Goal: Transaction & Acquisition: Purchase product/service

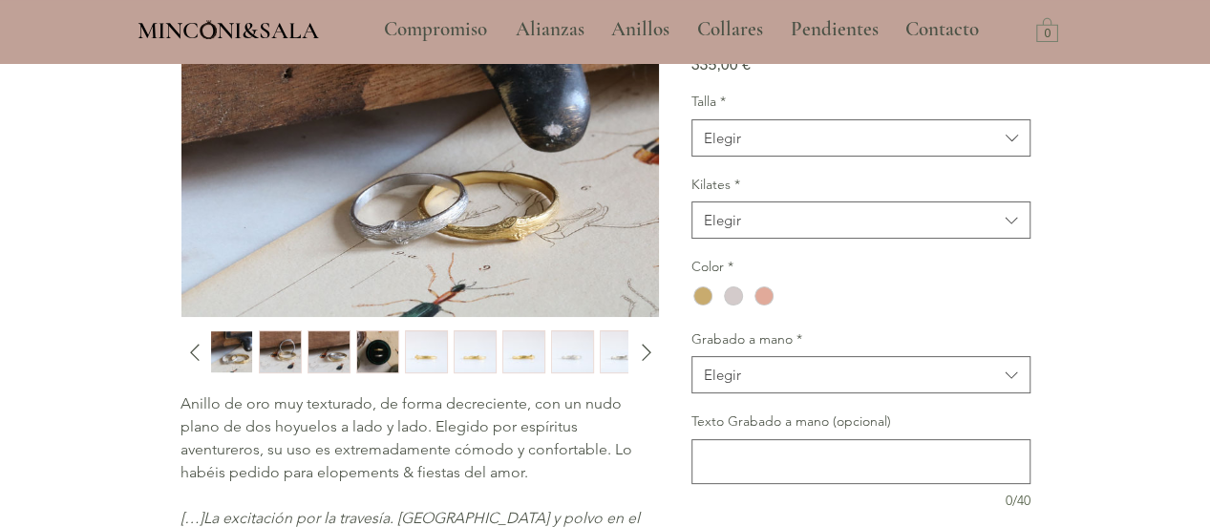
scroll to position [203, 0]
click at [1007, 150] on icon "Talla" at bounding box center [1012, 139] width 22 height 22
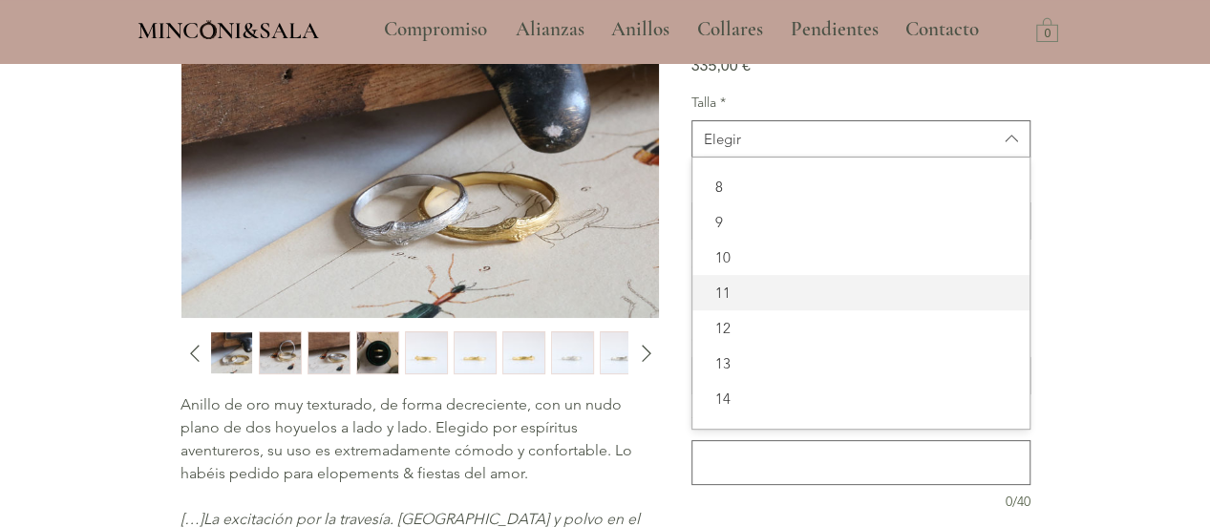
click at [836, 303] on span "11" at bounding box center [861, 293] width 314 height 20
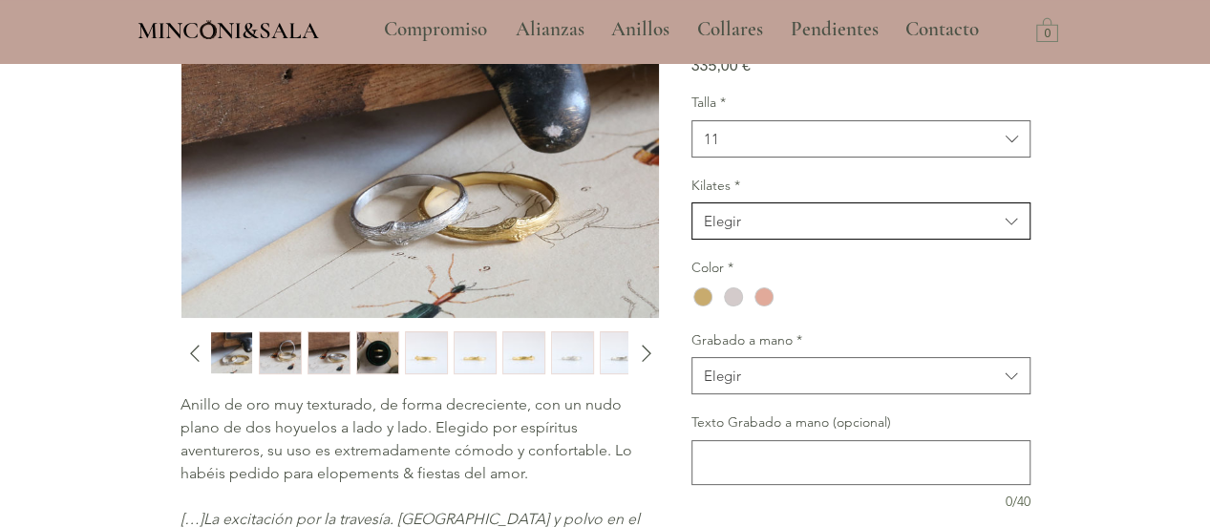
click at [855, 231] on span "Elegir" at bounding box center [851, 221] width 294 height 20
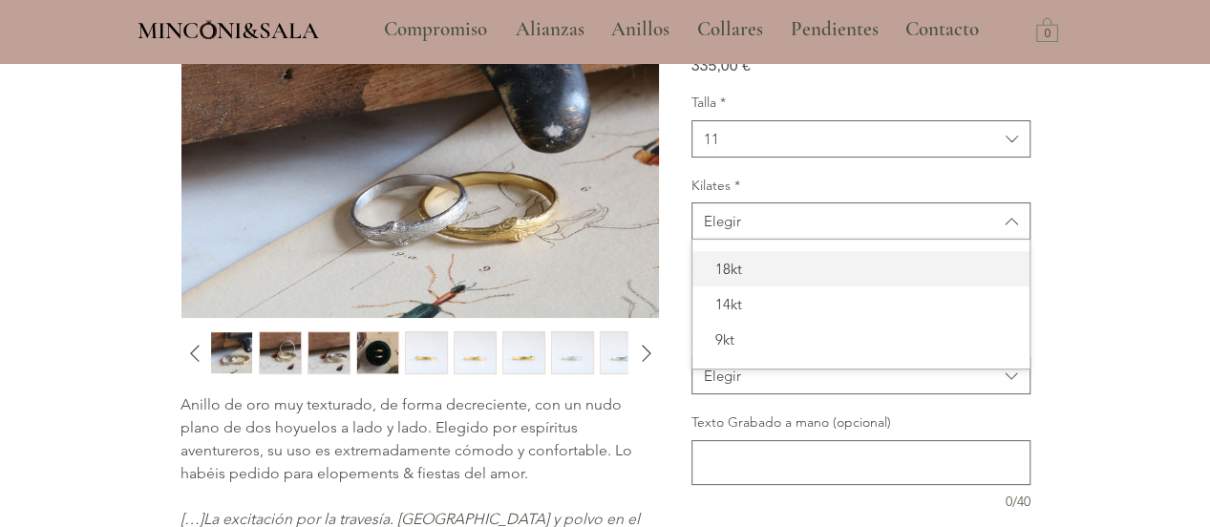
click at [802, 279] on span "18kt" at bounding box center [861, 269] width 314 height 20
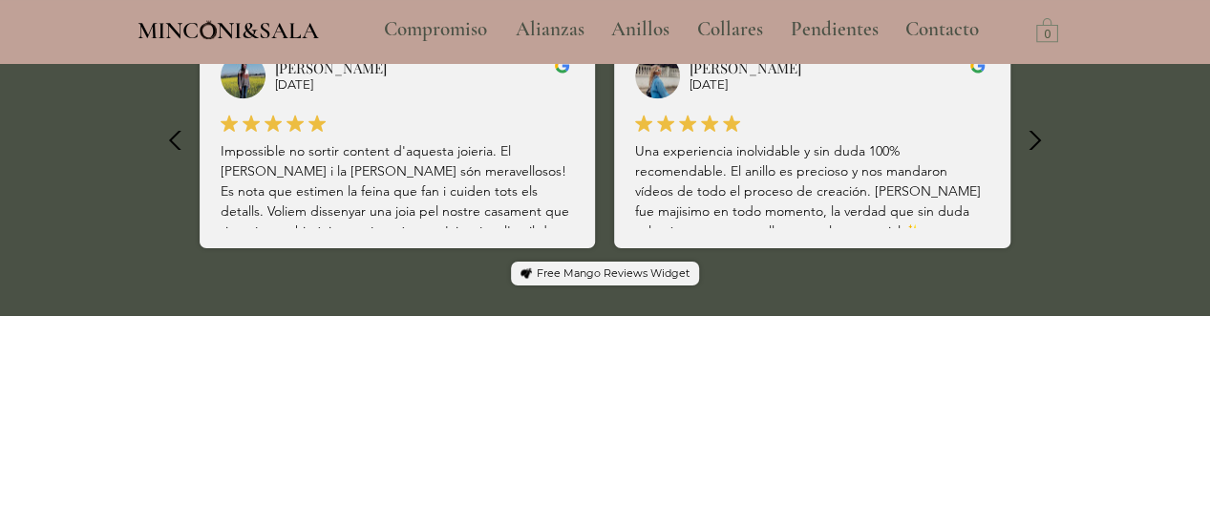
scroll to position [1367, 0]
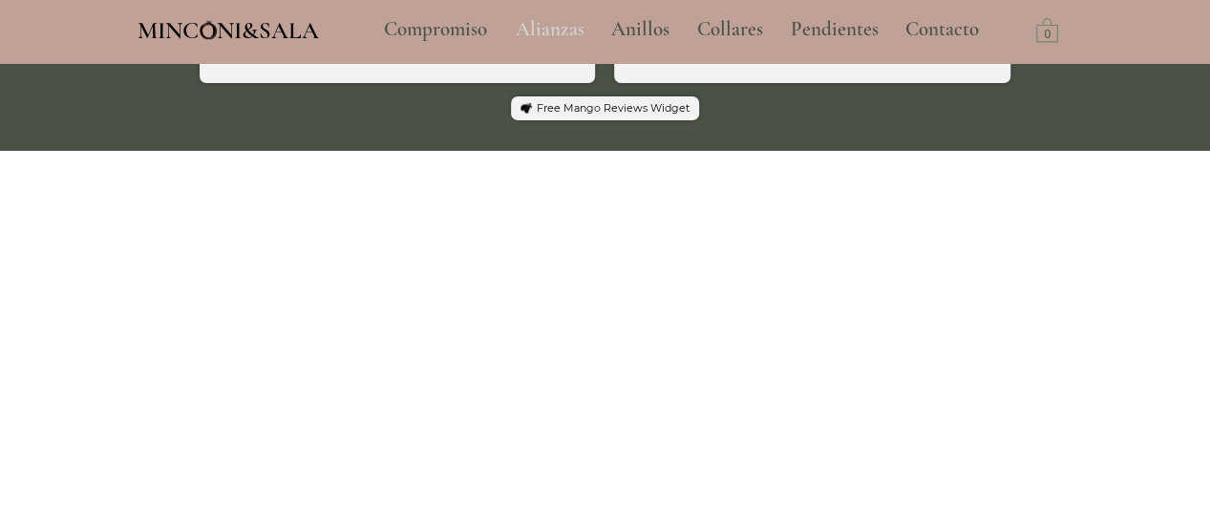
click at [540, 25] on p "Alianzas" at bounding box center [550, 30] width 88 height 48
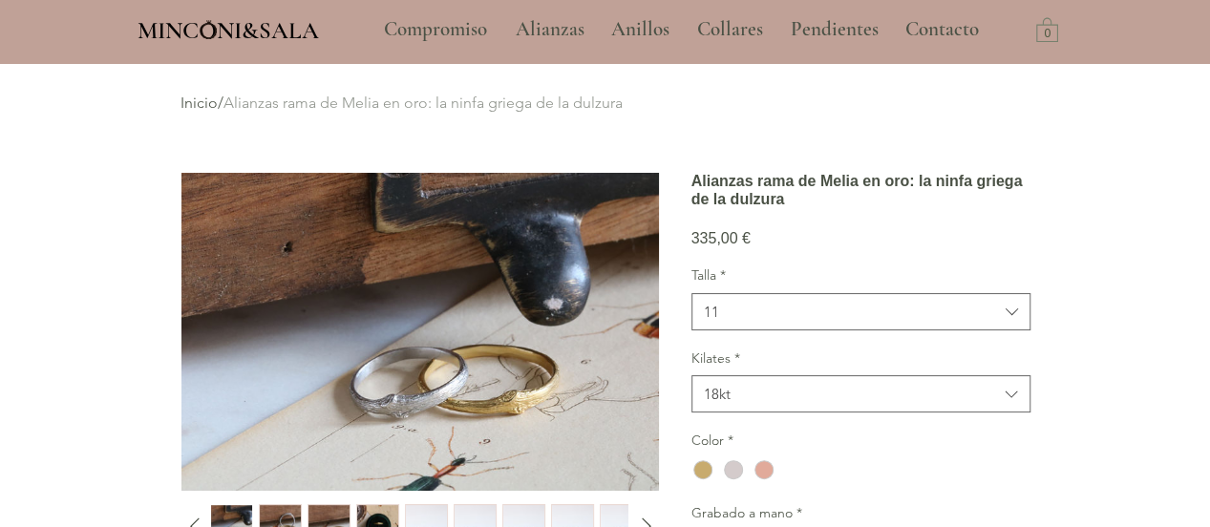
scroll to position [66, 0]
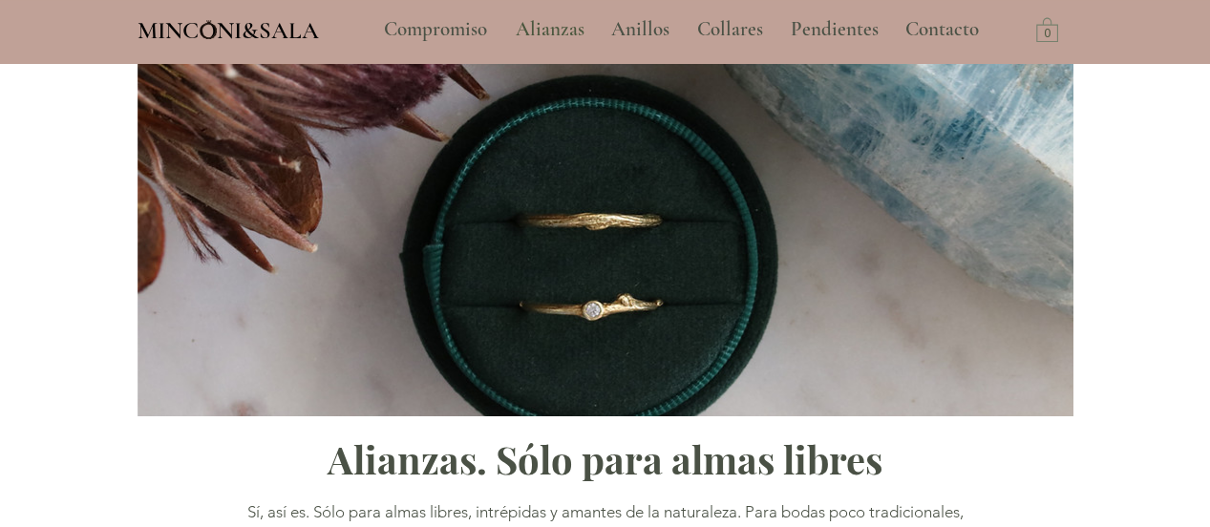
type input "**********"
select select "**********"
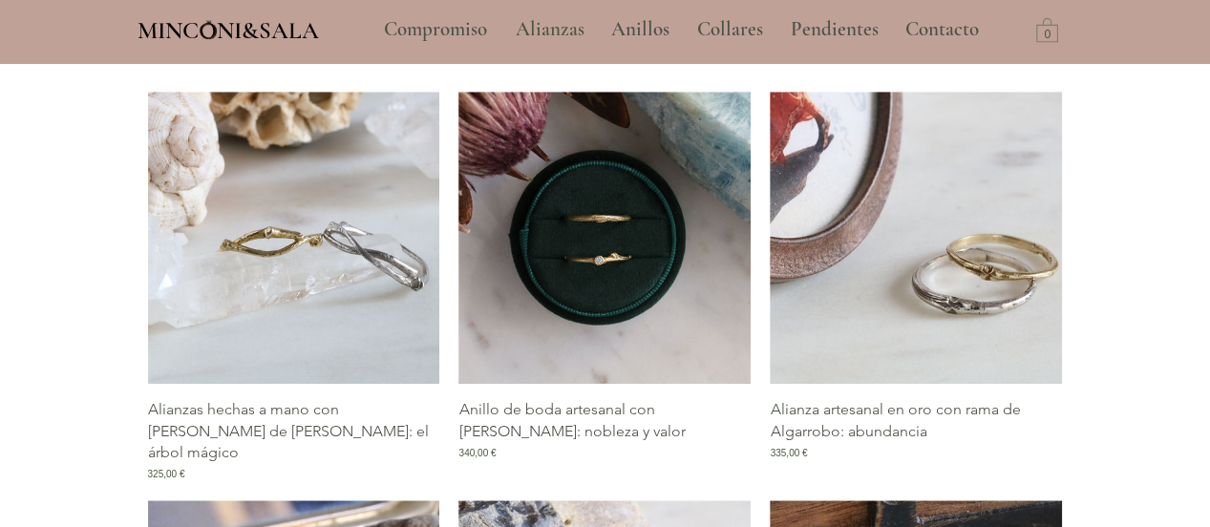
scroll to position [830, 0]
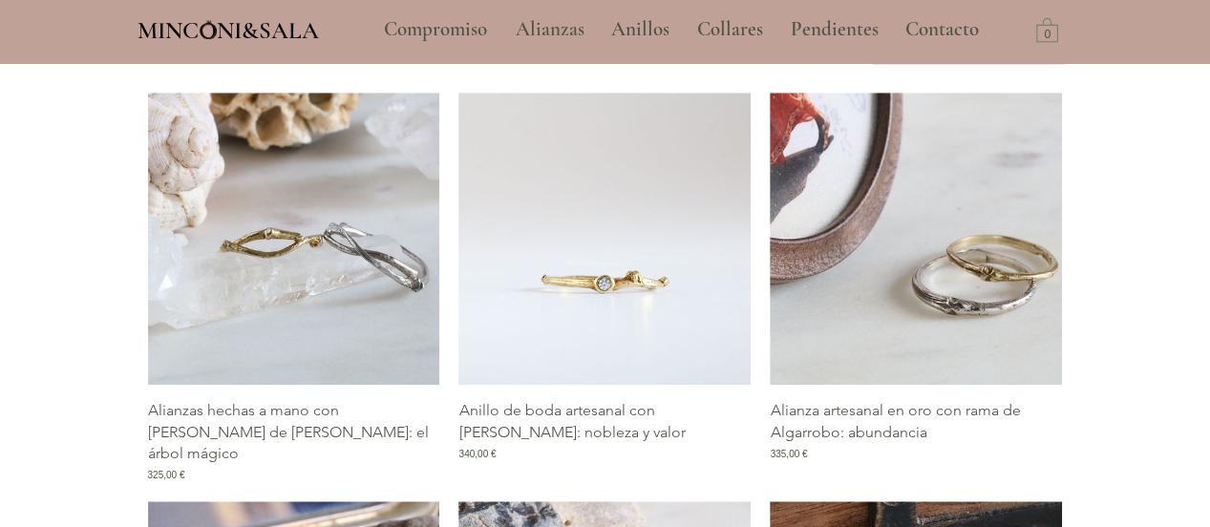
click at [588, 278] on img "Galería de Anillo de boda artesanal con rama de Pruno: nobleza y valor" at bounding box center [605, 239] width 292 height 292
click at [619, 354] on img "Galería de Anillo de boda artesanal con rama de Pruno: nobleza y valor" at bounding box center [605, 239] width 292 height 292
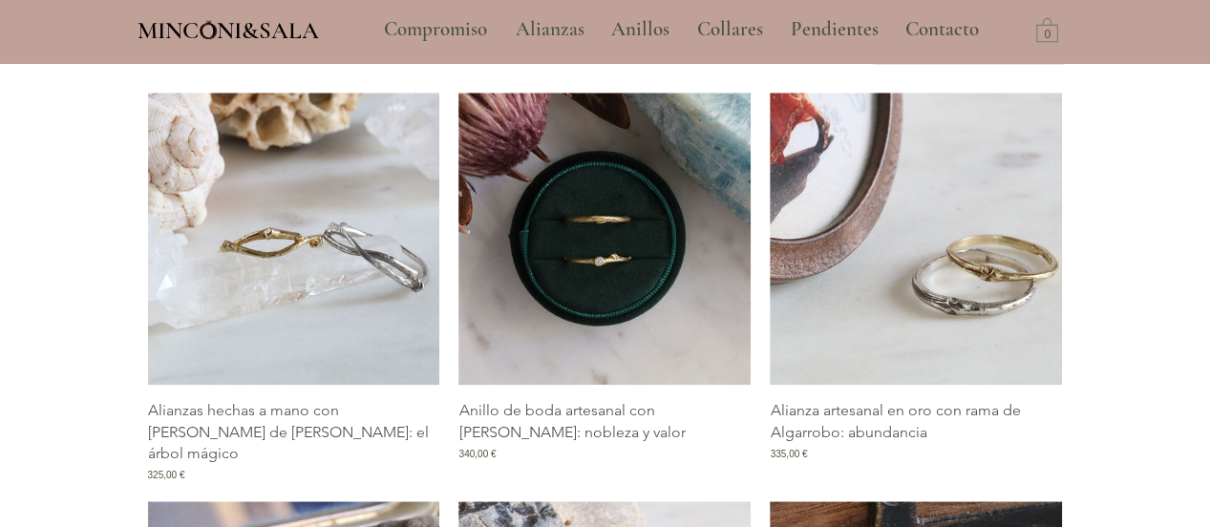
click at [588, 404] on p "Anillo de boda artesanal con [PERSON_NAME]: nobleza y valor" at bounding box center [605, 421] width 292 height 43
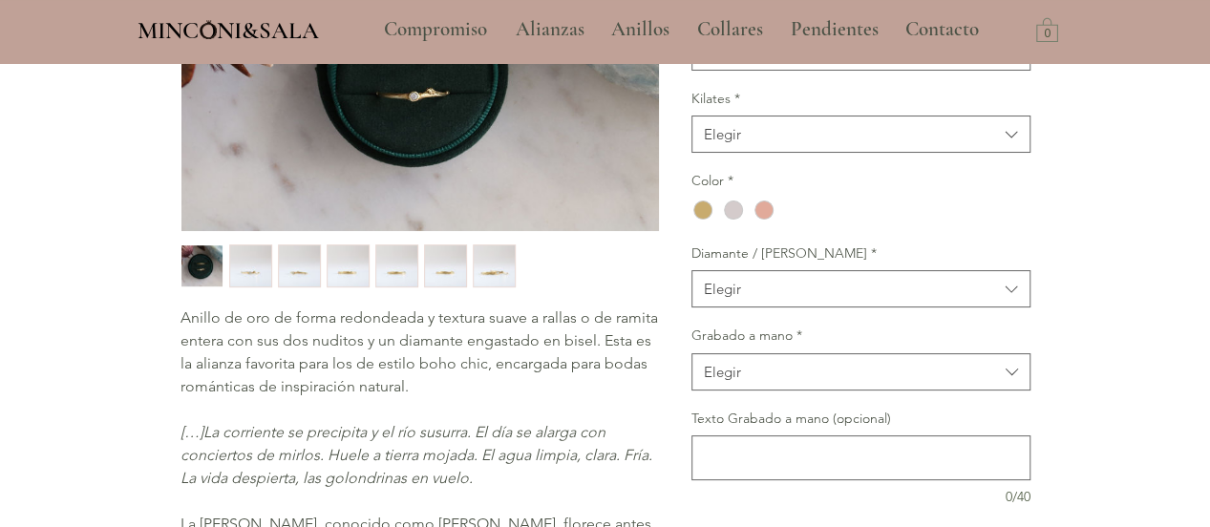
scroll to position [289, 0]
click at [774, 227] on div "Talla * Elegir Kilates * Elegir Color * Diamante / Rama * Elegir Grabado a mano…" at bounding box center [861, 258] width 339 height 501
click at [782, 145] on span "Elegir" at bounding box center [851, 135] width 294 height 20
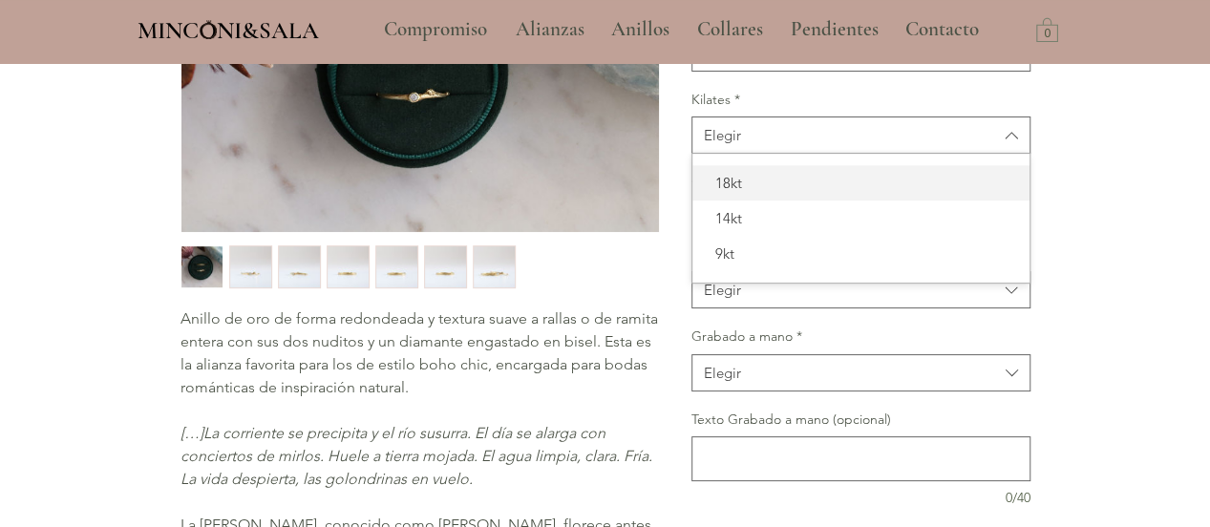
click at [739, 193] on span "18kt" at bounding box center [861, 183] width 314 height 20
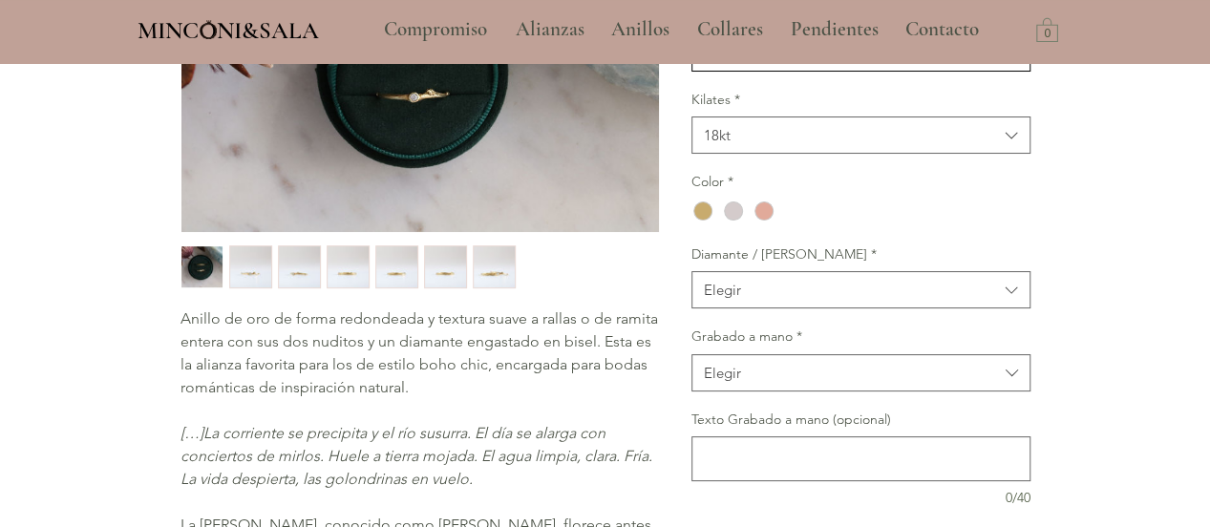
click at [776, 72] on button "Elegir" at bounding box center [861, 52] width 339 height 37
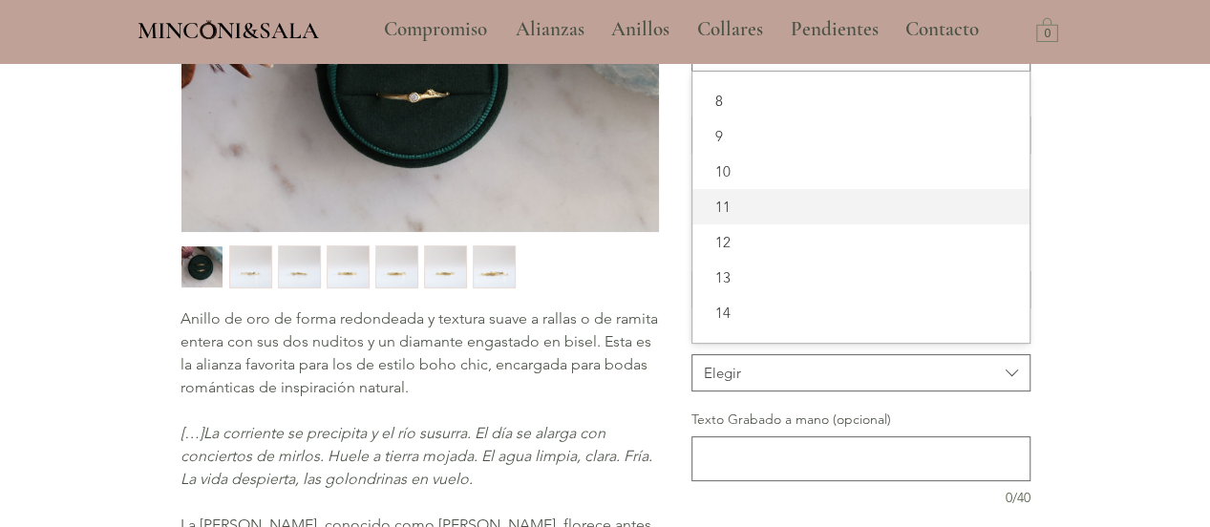
click at [736, 217] on span "11" at bounding box center [861, 207] width 314 height 20
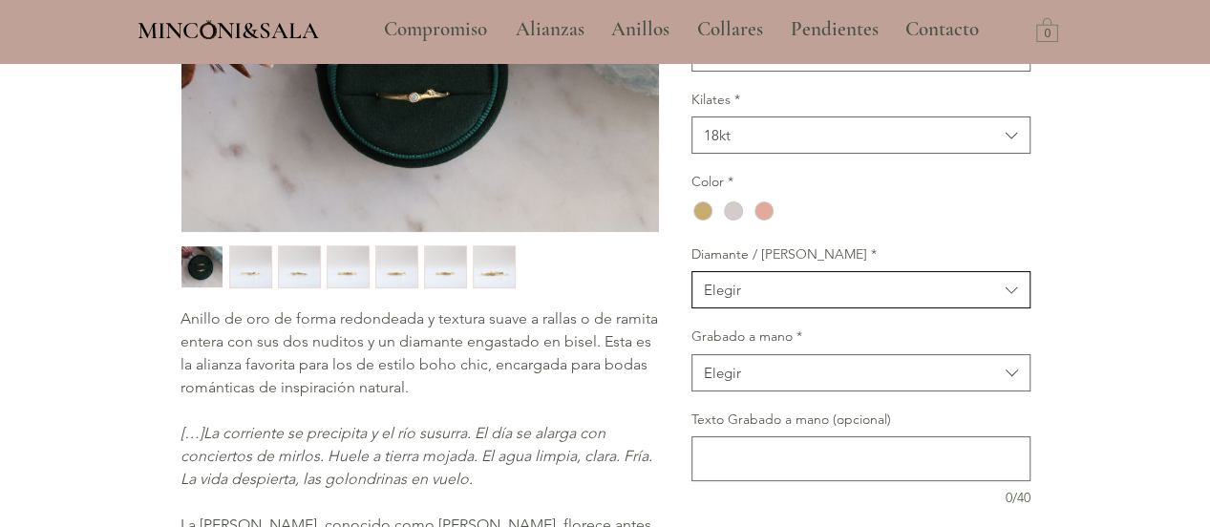
click at [738, 309] on button "Elegir" at bounding box center [861, 289] width 339 height 37
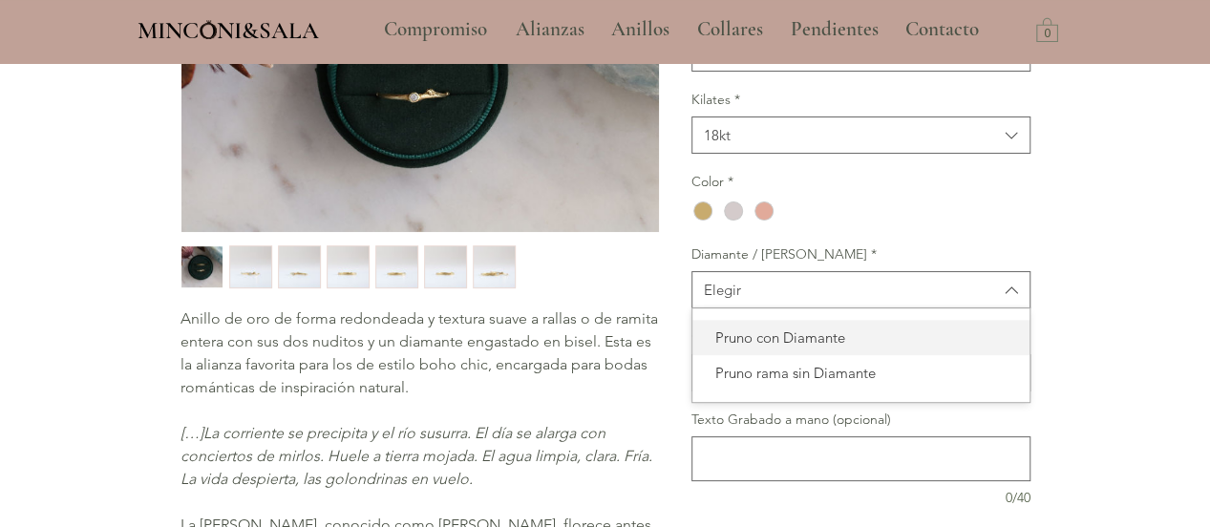
click at [740, 348] on span "Pruno con Diamante" at bounding box center [861, 338] width 314 height 20
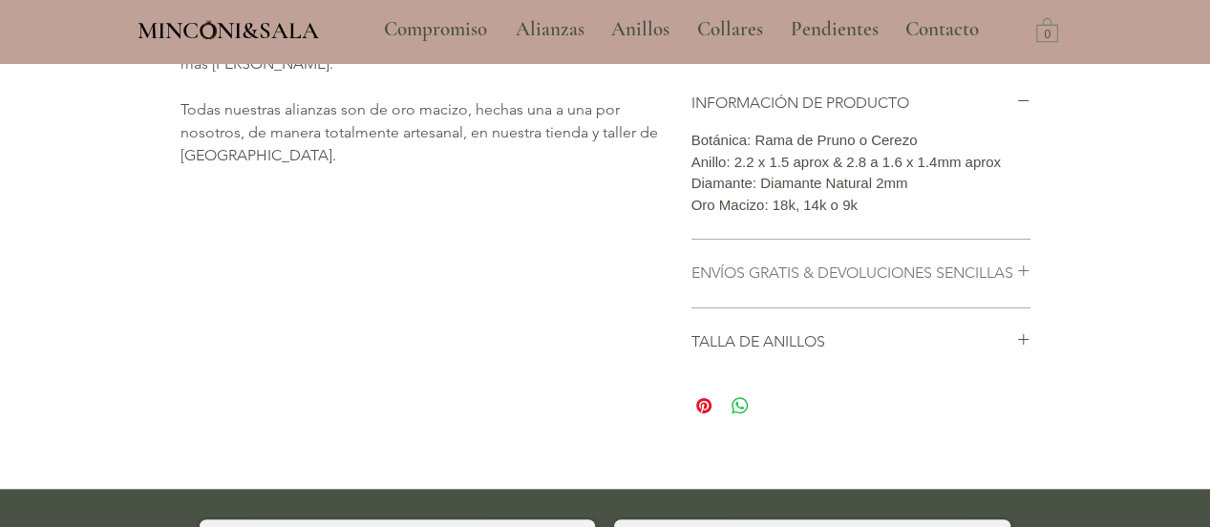
click at [816, 284] on h2 "ENVÍOS GRATIS & DEVOLUCIONES SENCILLAS" at bounding box center [854, 273] width 325 height 21
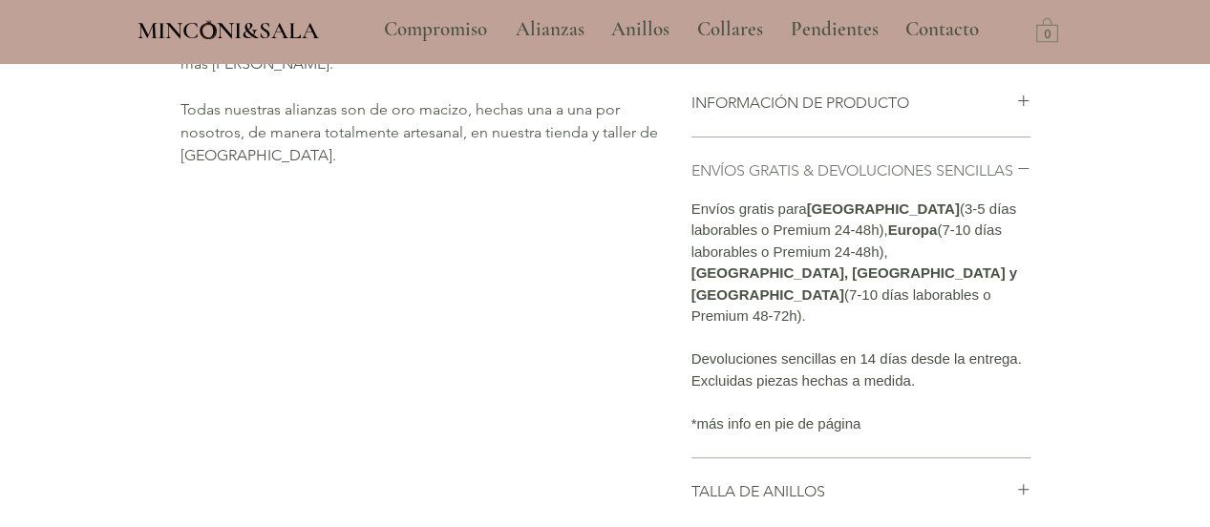
scroll to position [792, 0]
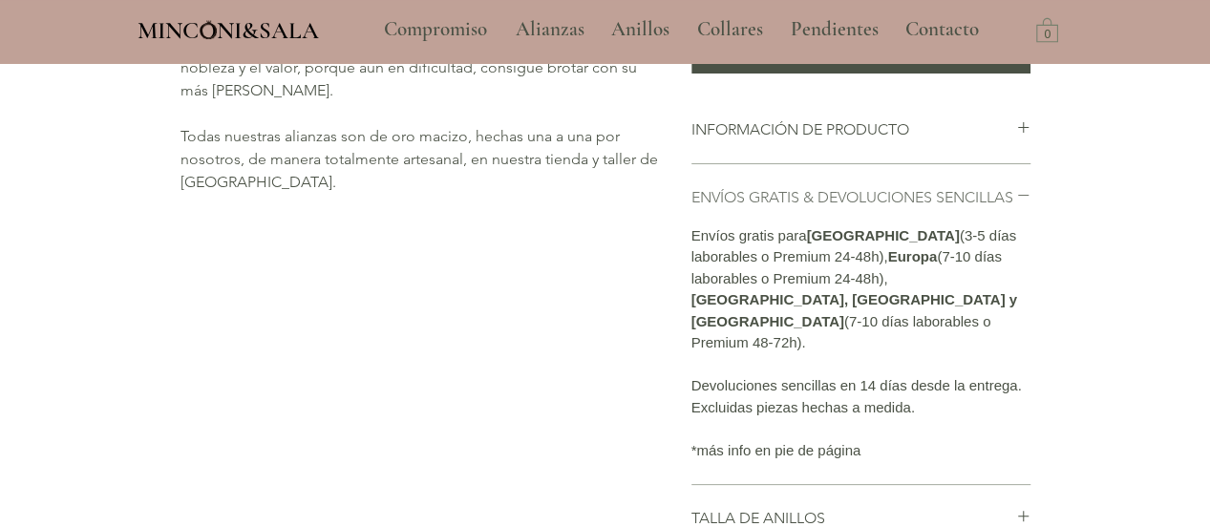
click at [816, 345] on li "ENVÍOS GRATIS & DEVOLUCIONES SENCILLAS Envíos gratis para [GEOGRAPHIC_DATA] (3-…" at bounding box center [861, 324] width 339 height 321
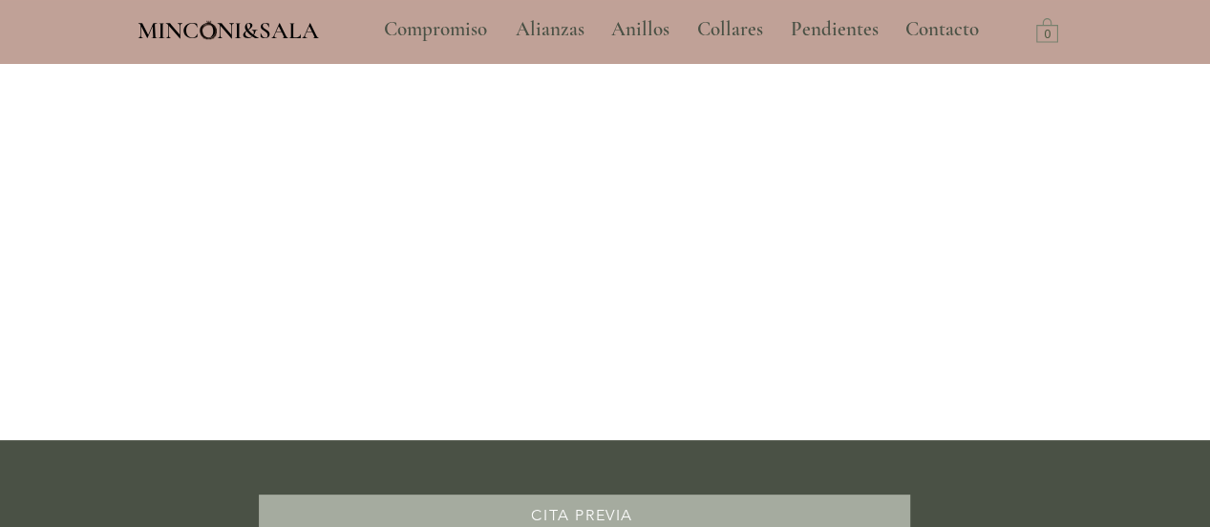
scroll to position [1776, 0]
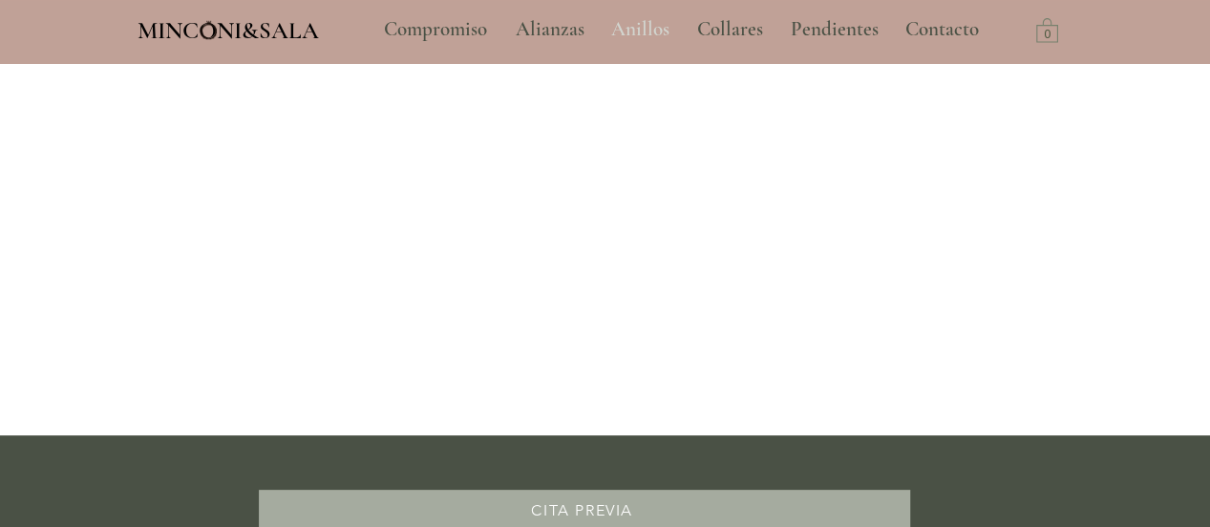
click at [639, 32] on p "Anillos" at bounding box center [640, 30] width 77 height 48
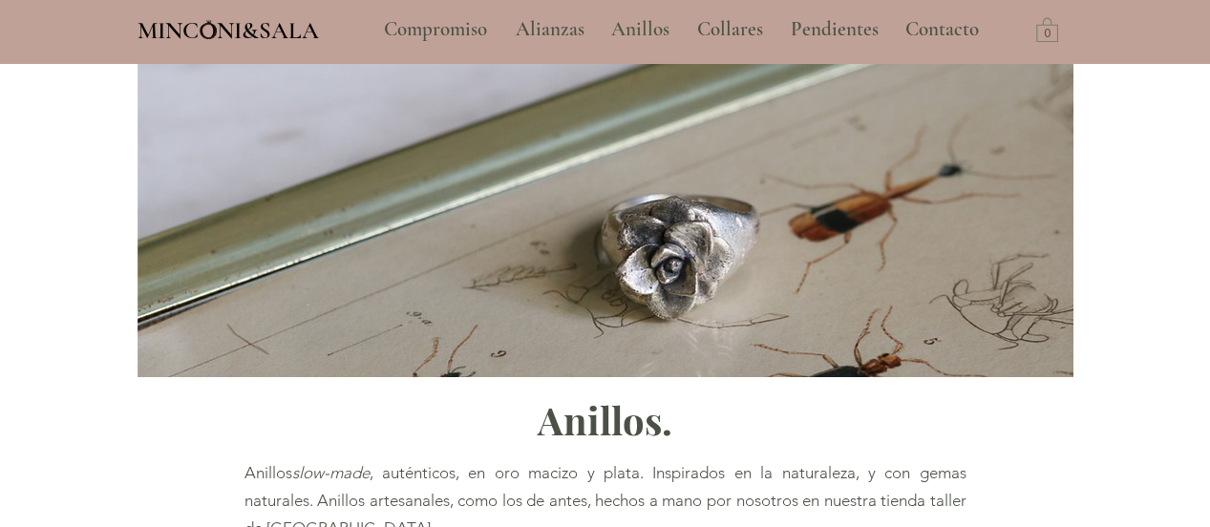
scroll to position [29, 0]
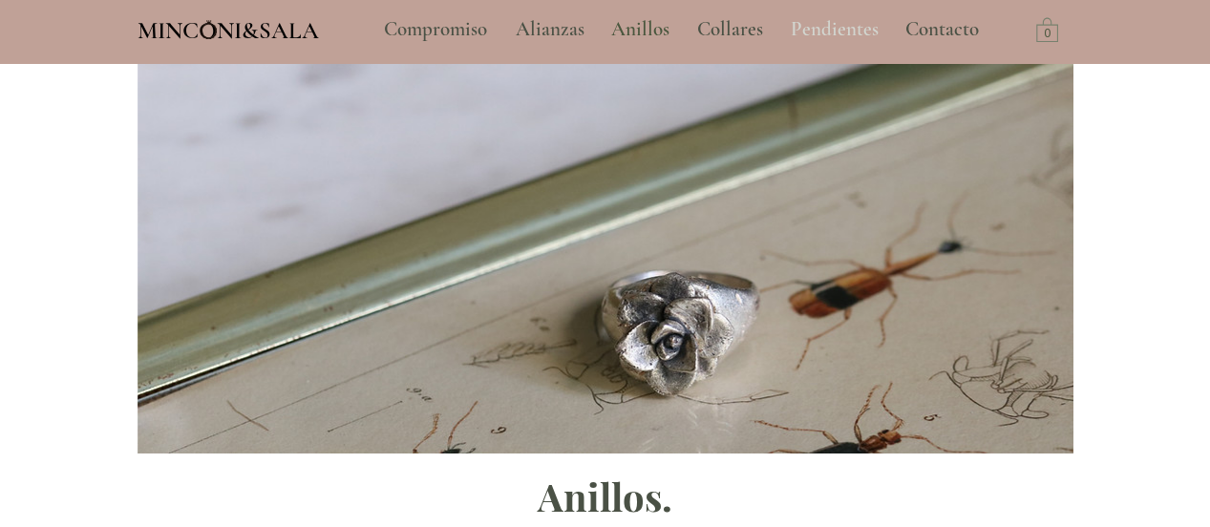
click at [840, 41] on p "Pendientes" at bounding box center [834, 30] width 107 height 48
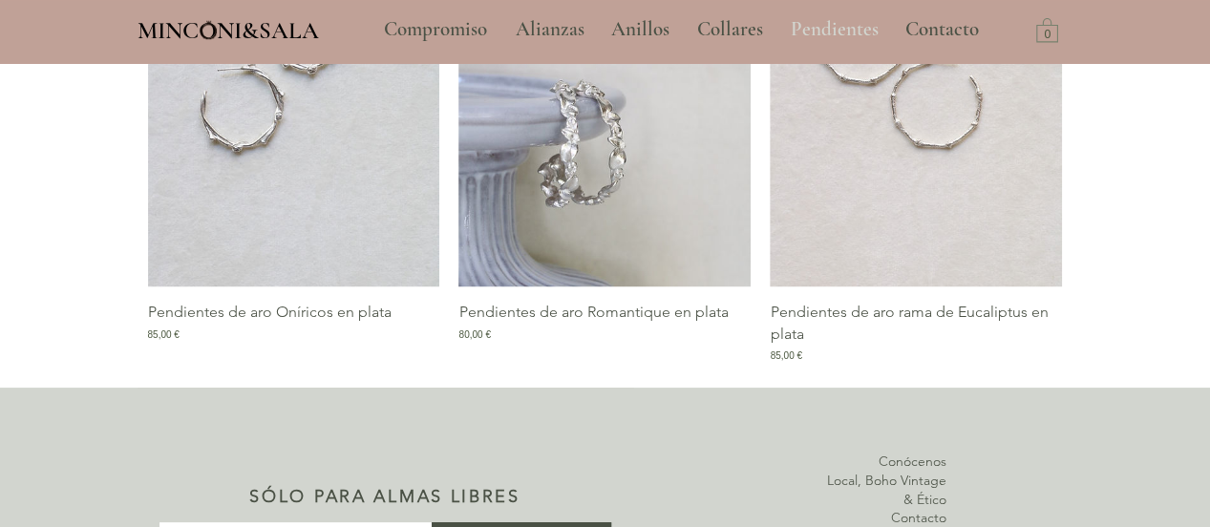
scroll to position [1496, 0]
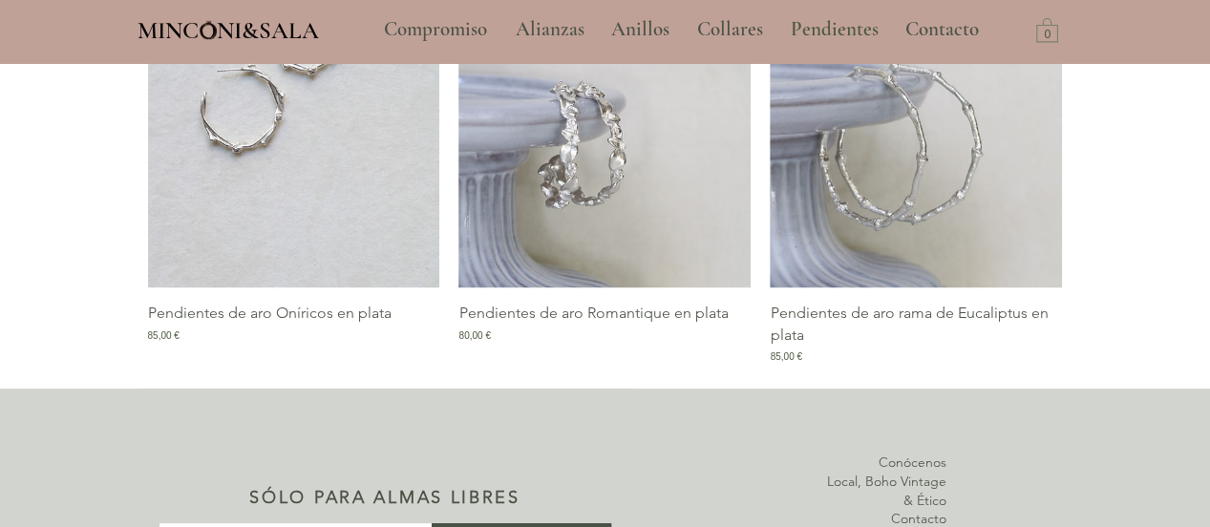
click at [969, 217] on img "Galería de Pendientes de aro rama de Eucaliptus en plata" at bounding box center [916, 68] width 292 height 438
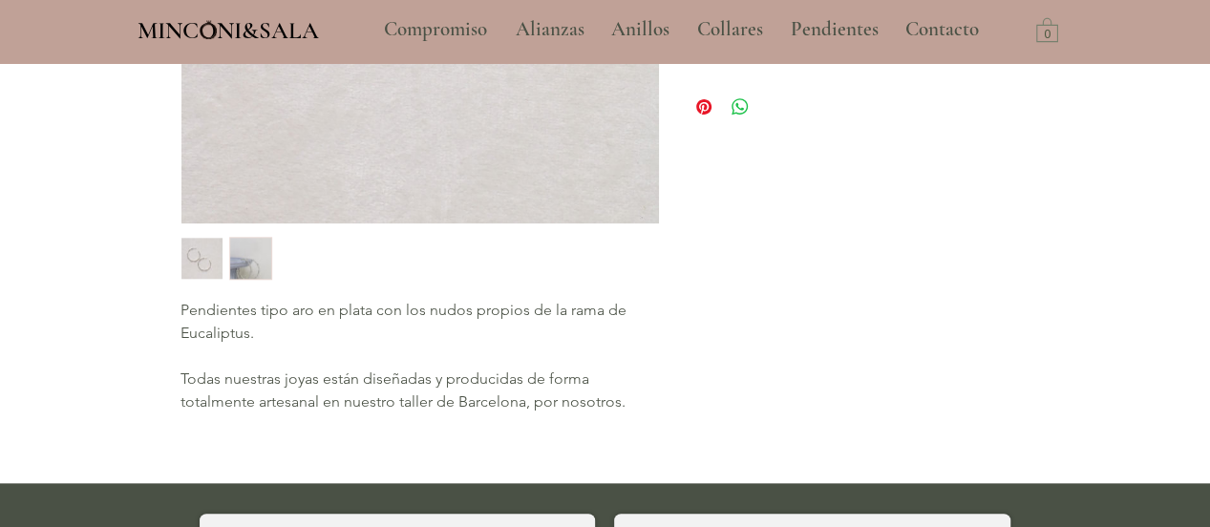
scroll to position [699, 0]
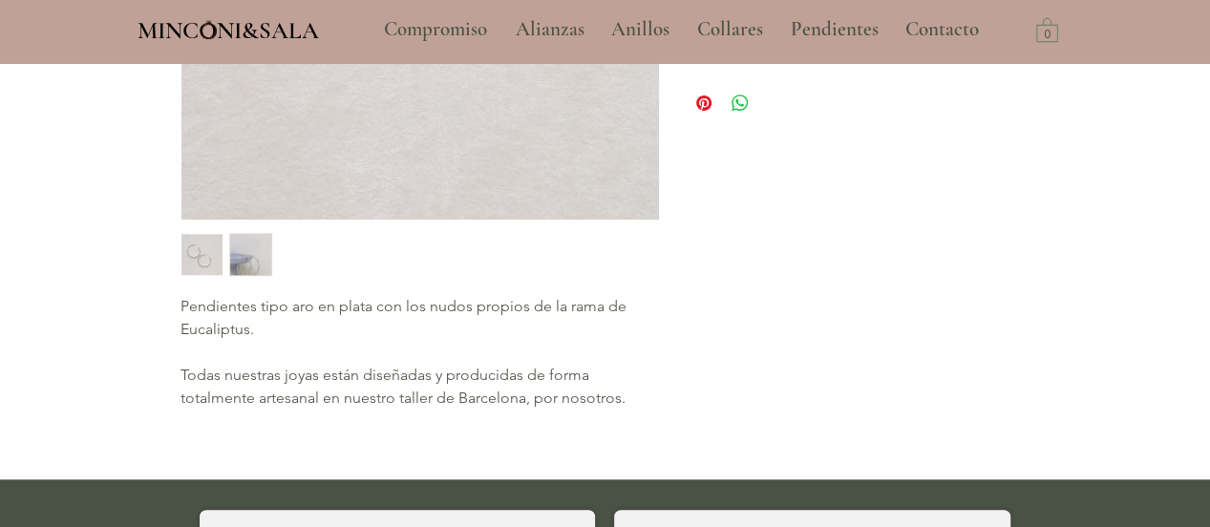
click at [257, 265] on img "2 / 2" at bounding box center [250, 255] width 41 height 42
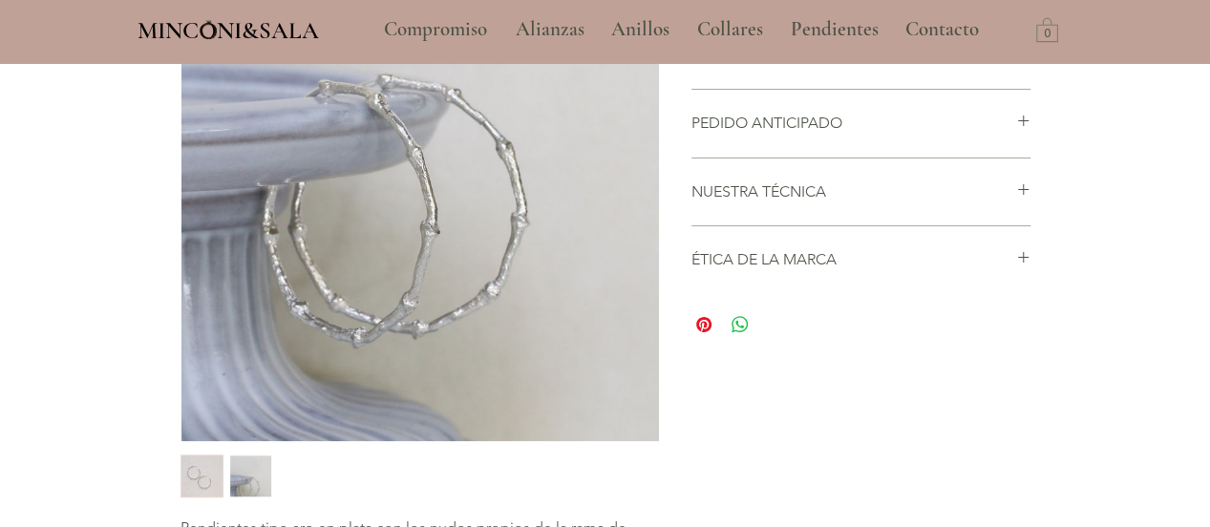
scroll to position [400, 0]
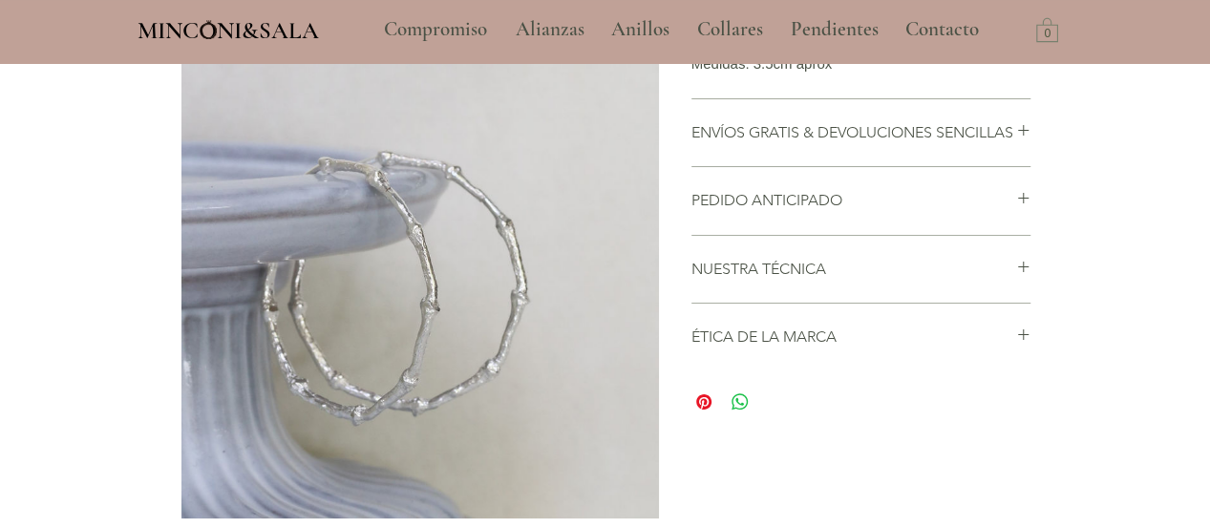
click at [858, 304] on li "NUESTRA TÉCNICA Recolectamos ramitas, semillas y plantas suculentas prestando a…" at bounding box center [861, 270] width 339 height 68
click at [973, 304] on li "NUESTRA TÉCNICA Recolectamos ramitas, semillas y plantas suculentas prestando a…" at bounding box center [861, 270] width 339 height 68
click at [1016, 274] on icon "main content" at bounding box center [1023, 267] width 14 height 14
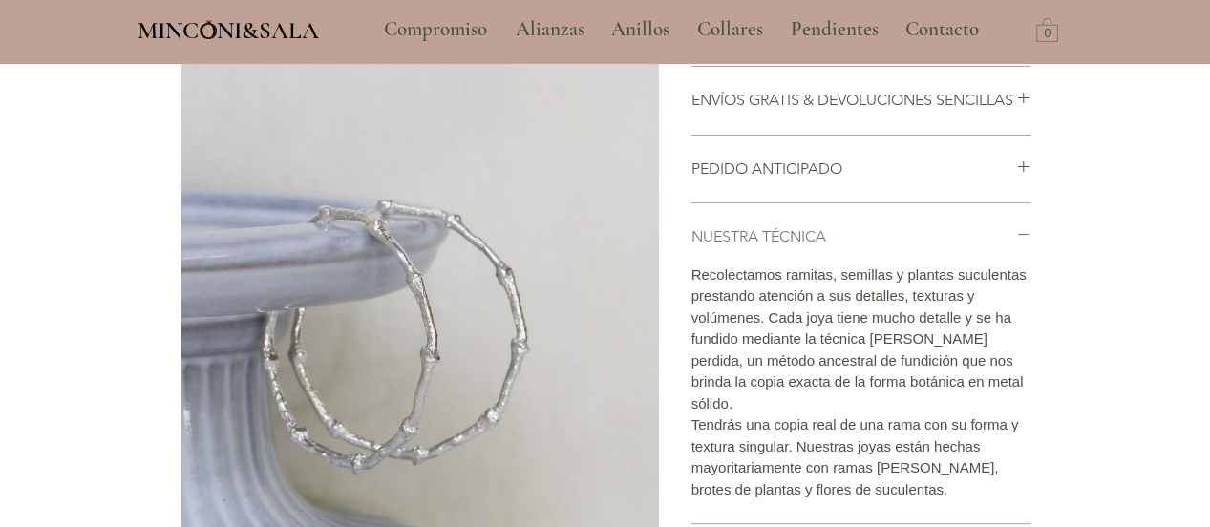
scroll to position [353, 0]
click at [1017, 178] on div "main content" at bounding box center [1023, 167] width 14 height 21
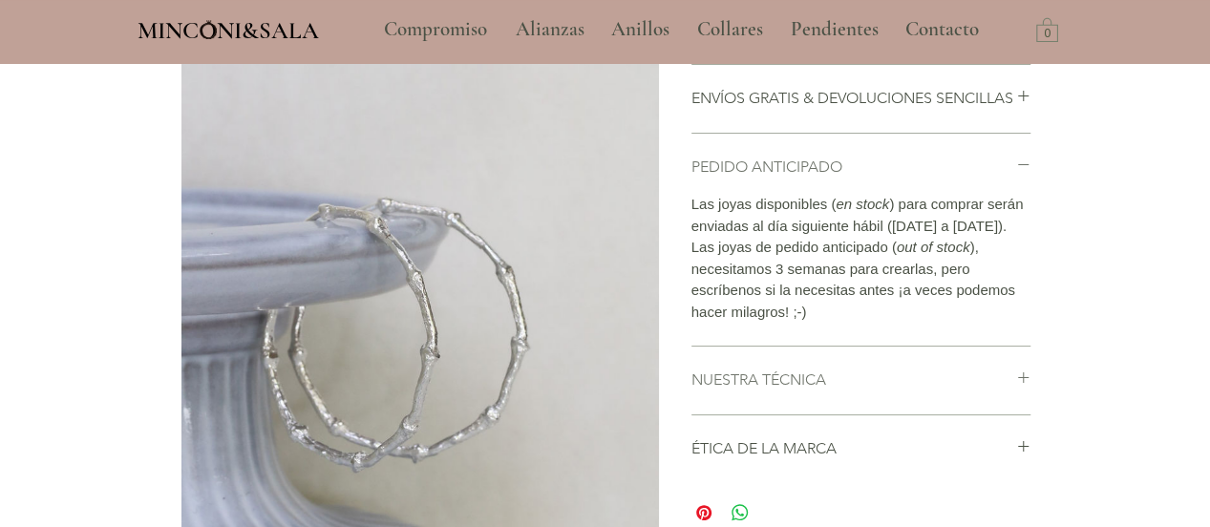
scroll to position [325, 0]
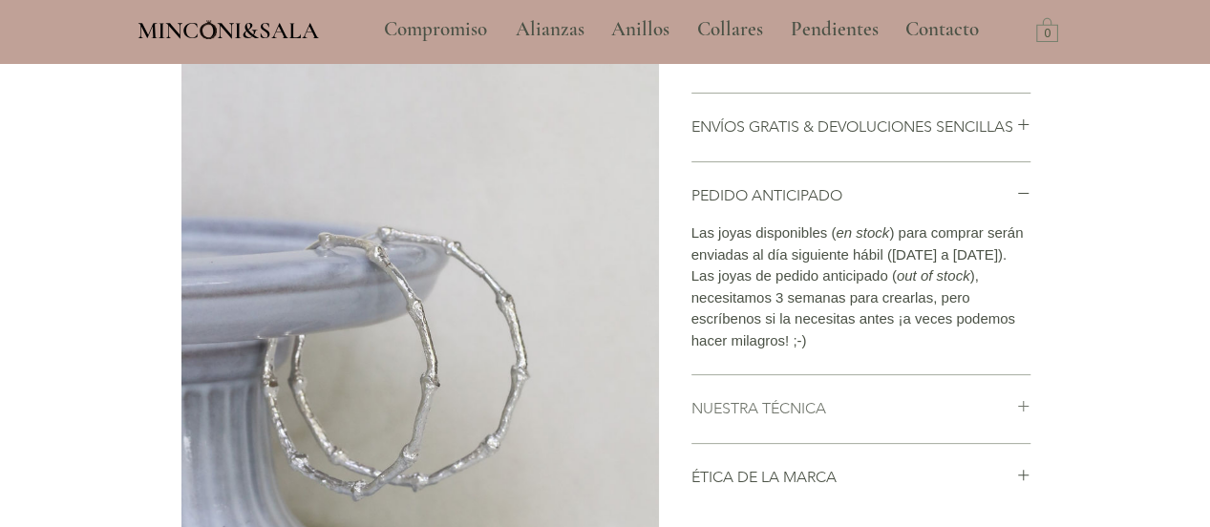
click at [987, 160] on li "ENVÍOS GRATIS & DEVOLUCIONES SENCILLAS Envíos gratis para [GEOGRAPHIC_DATA] (3-…" at bounding box center [861, 128] width 339 height 68
click at [927, 138] on h2 "ENVÍOS GRATIS & DEVOLUCIONES SENCILLAS" at bounding box center [854, 127] width 325 height 21
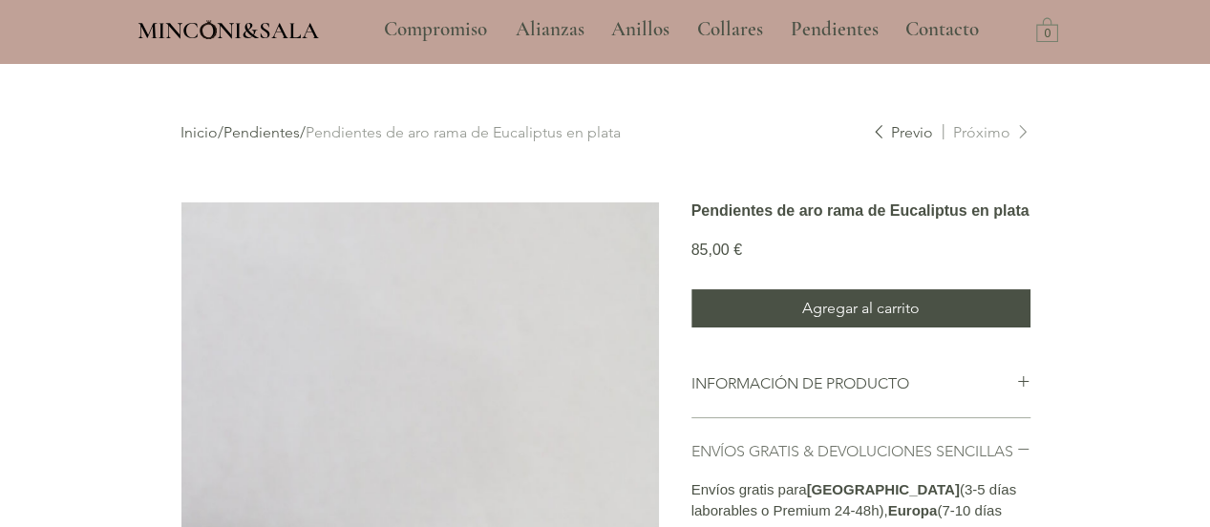
scroll to position [2, 0]
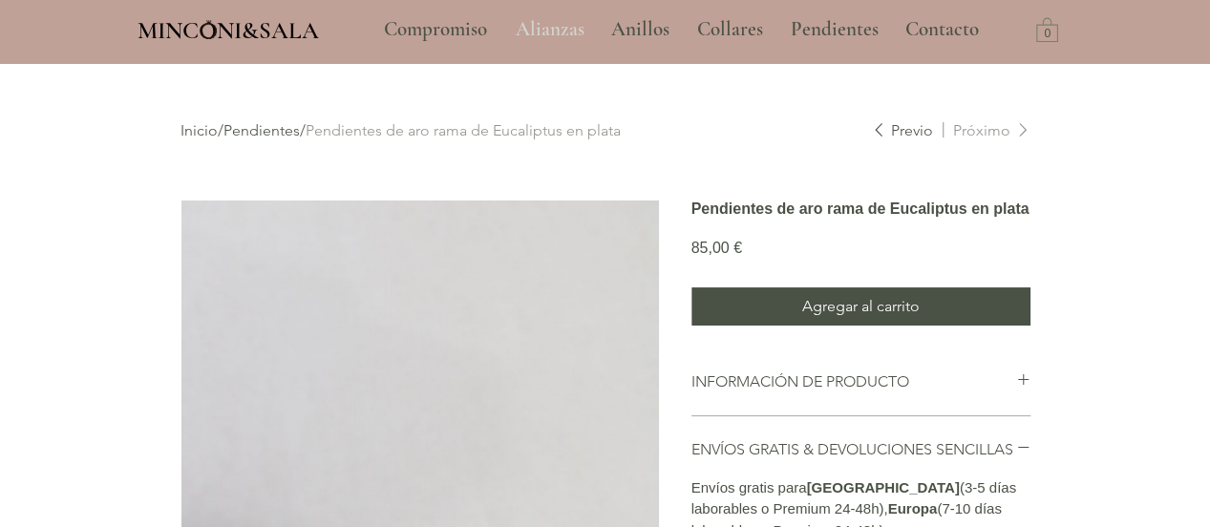
click at [564, 18] on p "Alianzas" at bounding box center [550, 30] width 88 height 48
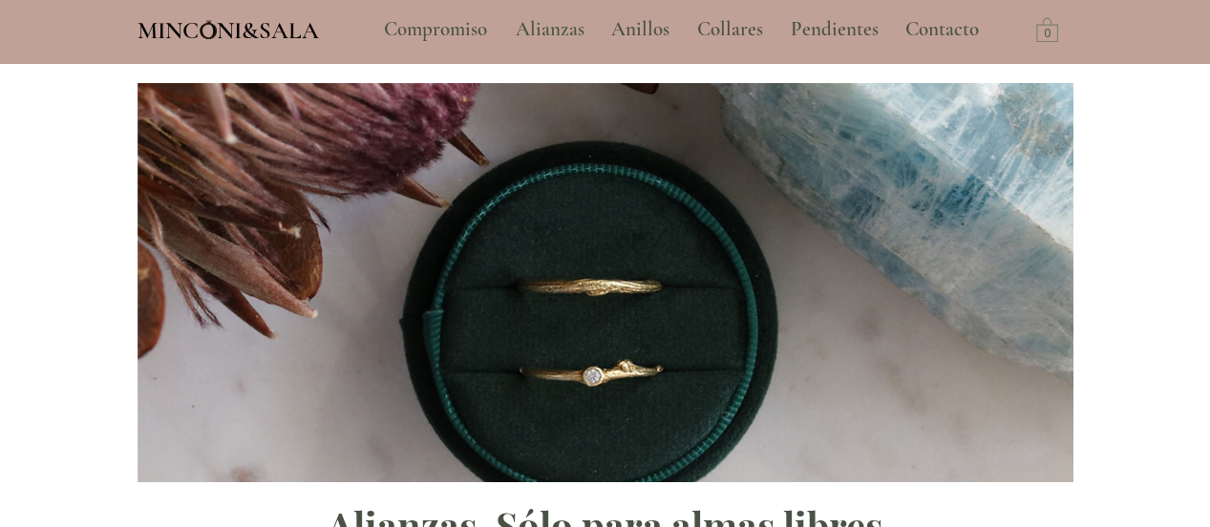
click at [229, 23] on span "MINCONI&SALA" at bounding box center [229, 30] width 182 height 29
click at [403, 31] on p "Compromiso" at bounding box center [435, 30] width 122 height 48
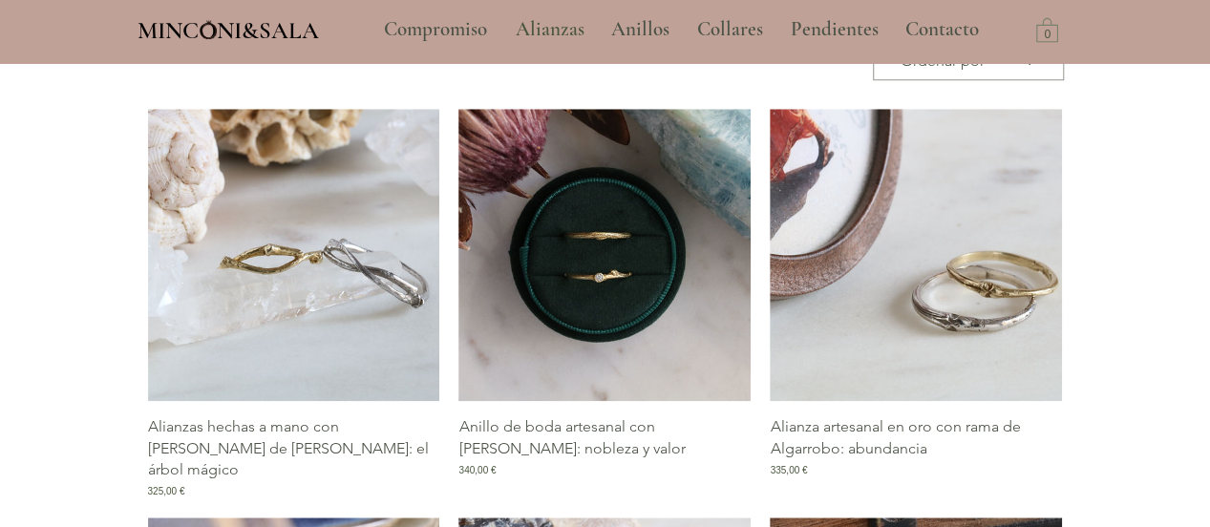
scroll to position [837, 0]
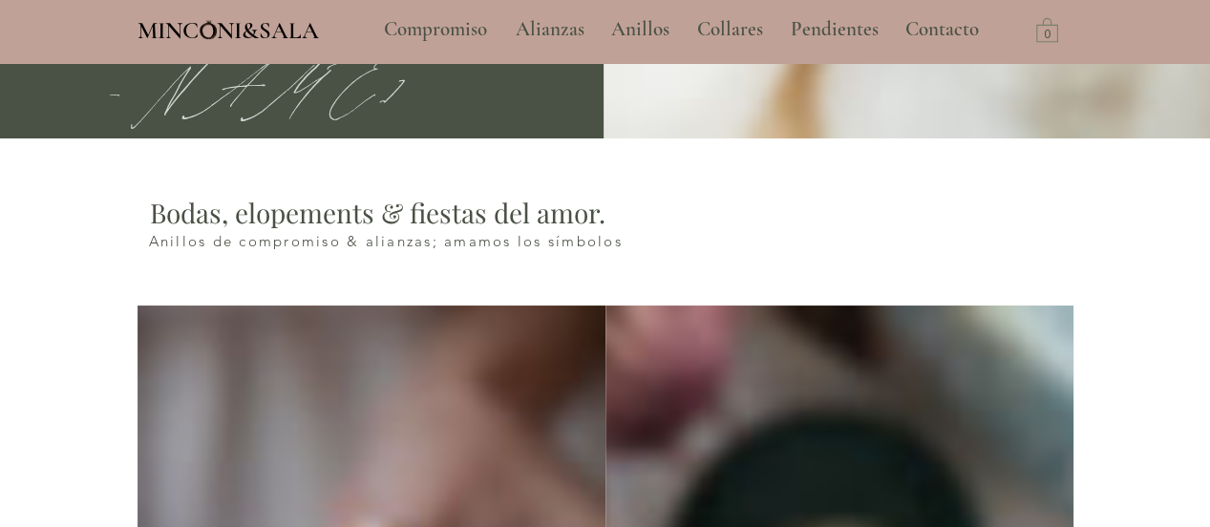
type input "**********"
select select "**********"
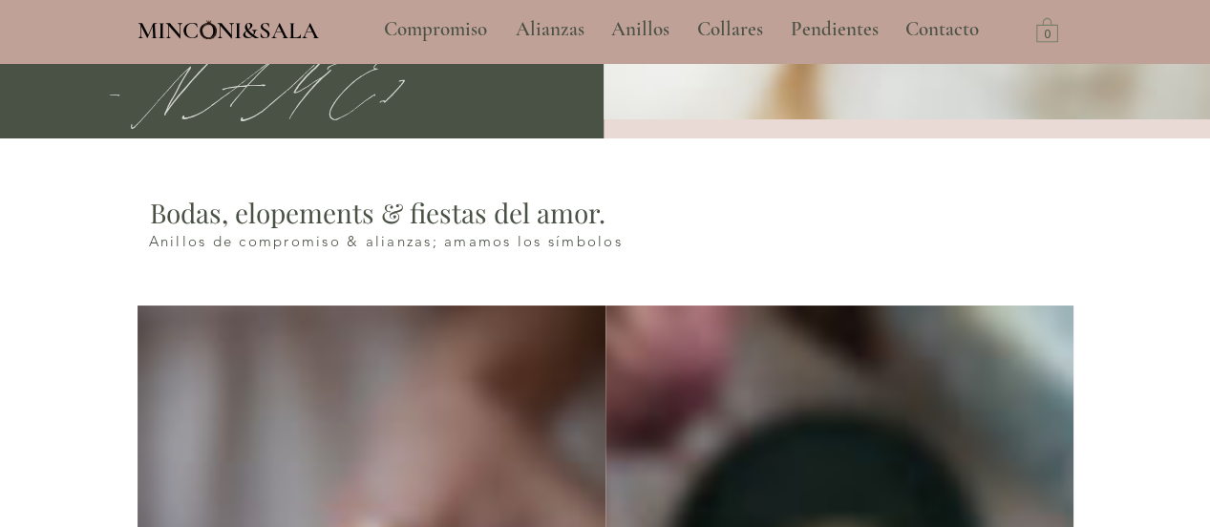
scroll to position [0, 0]
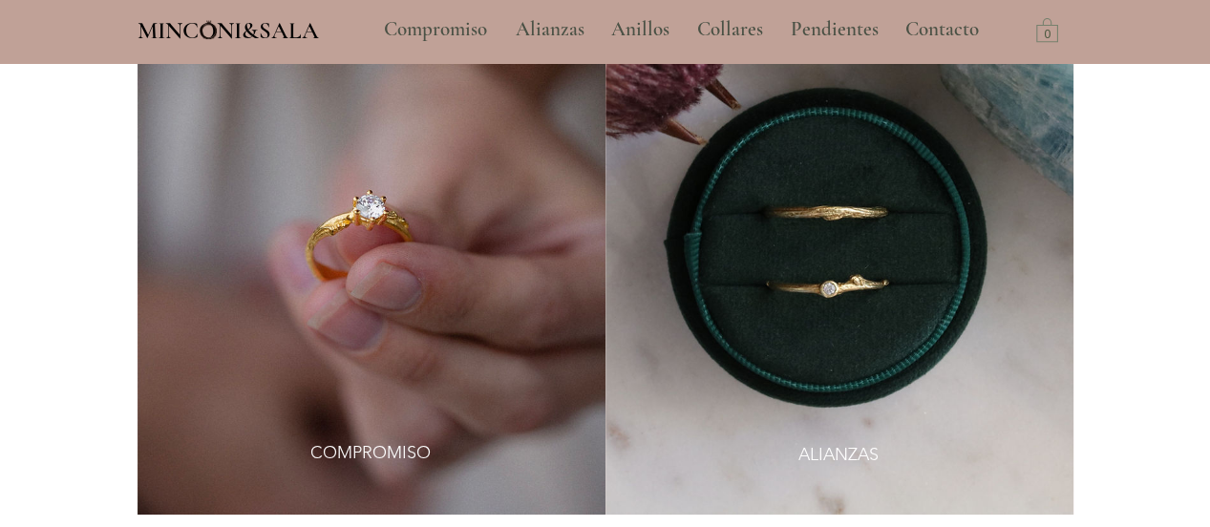
scroll to position [1162, 0]
click at [798, 310] on img at bounding box center [840, 247] width 468 height 533
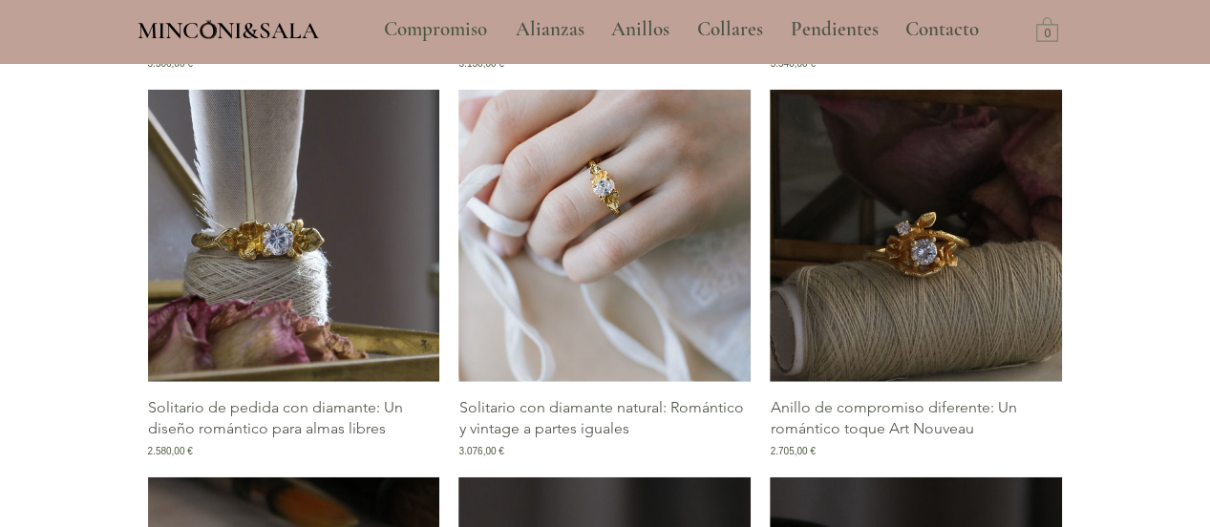
scroll to position [2500, 0]
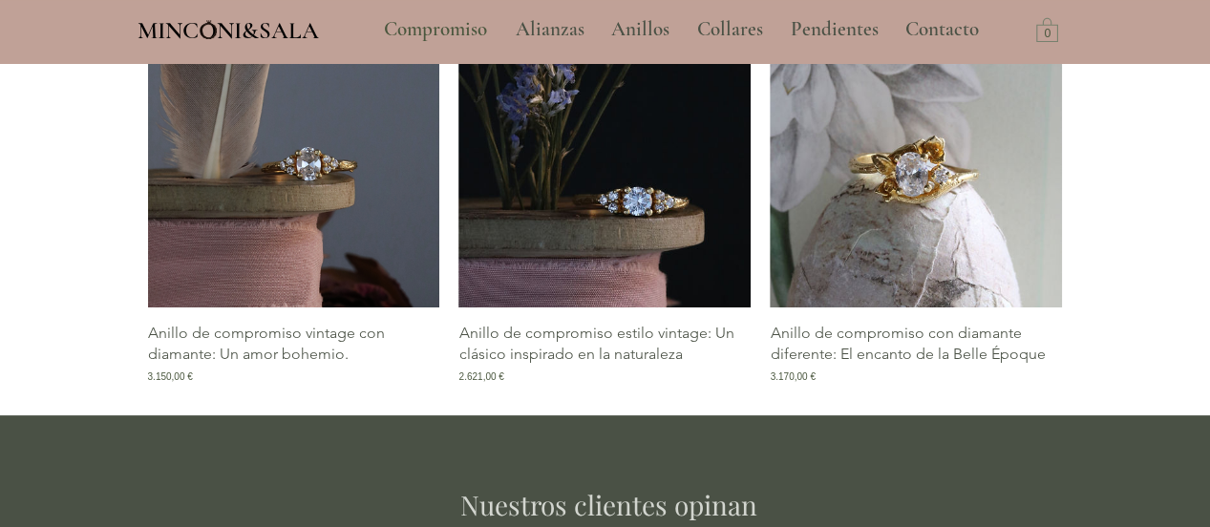
scroll to position [3775, 0]
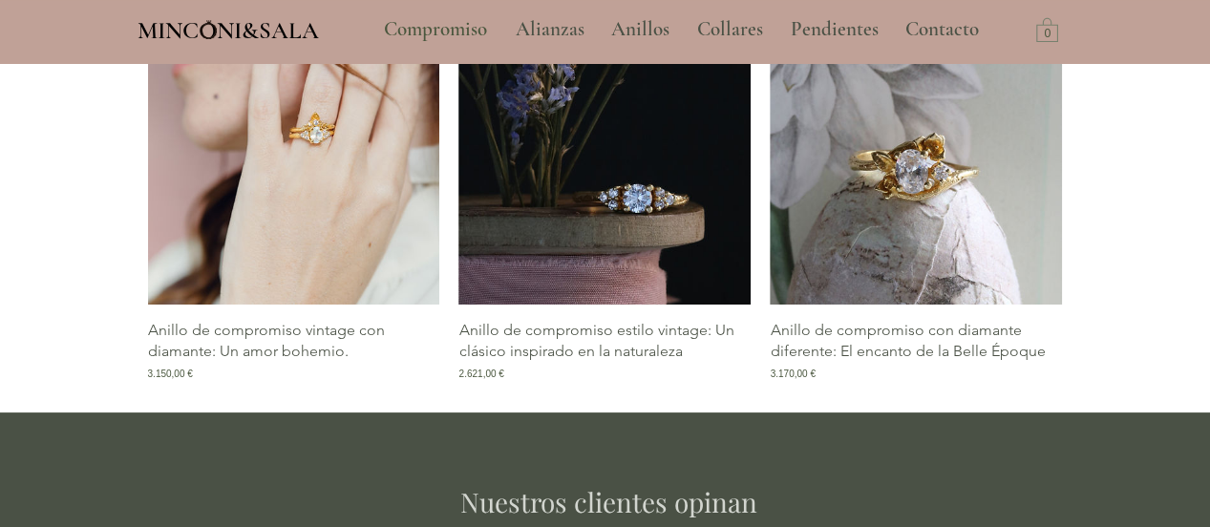
click at [338, 182] on img "Galería de Anillo de compromiso vintage con diamante: Un amor bohemio." at bounding box center [294, 158] width 292 height 292
click at [292, 192] on img "Galería de Anillo de compromiso vintage con diamante: Un amor bohemio." at bounding box center [294, 158] width 292 height 292
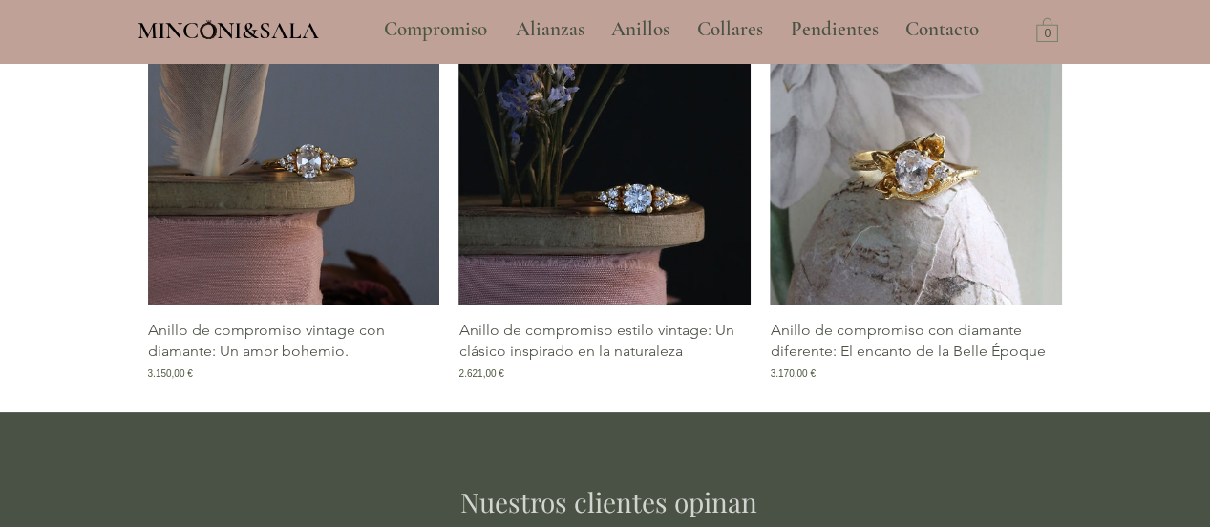
click at [258, 363] on p "Anillo de compromiso vintage con diamante: Un amor bohemio." at bounding box center [294, 341] width 292 height 43
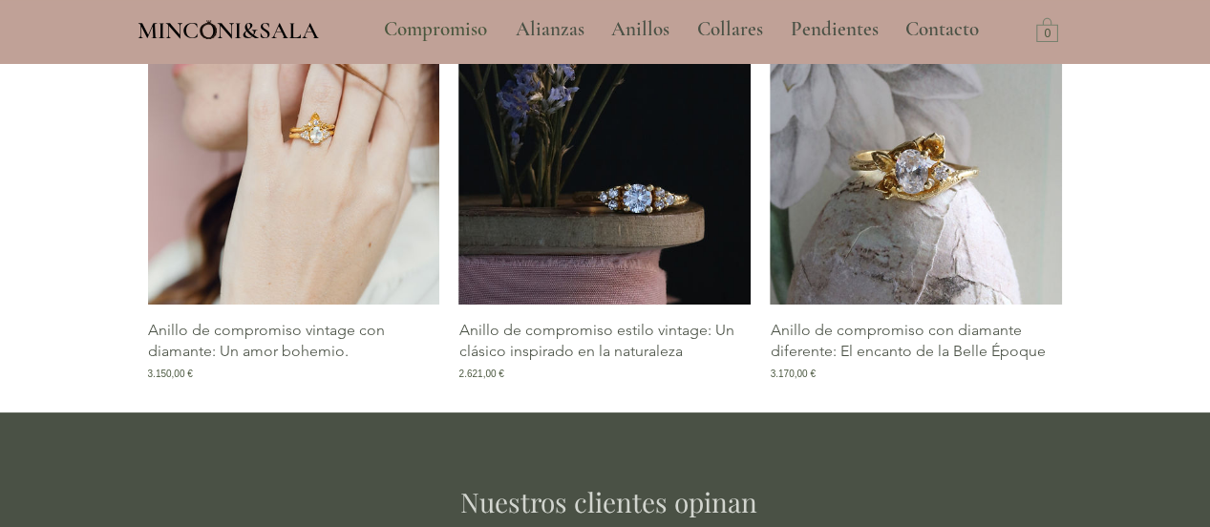
click at [297, 240] on img "Galería de Anillo de compromiso vintage con diamante: Un amor bohemio." at bounding box center [294, 158] width 292 height 292
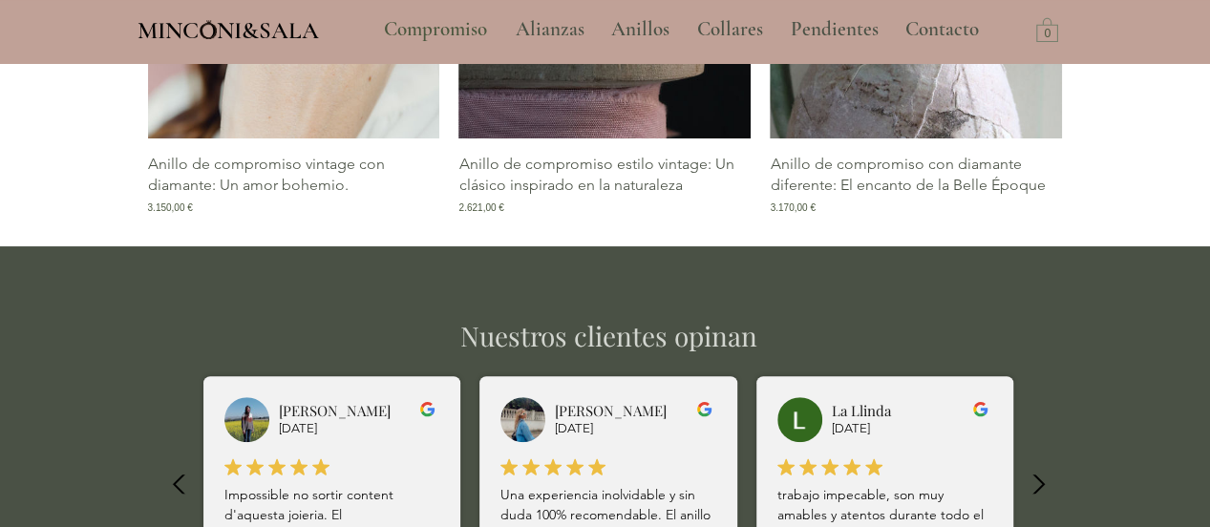
scroll to position [3943, 0]
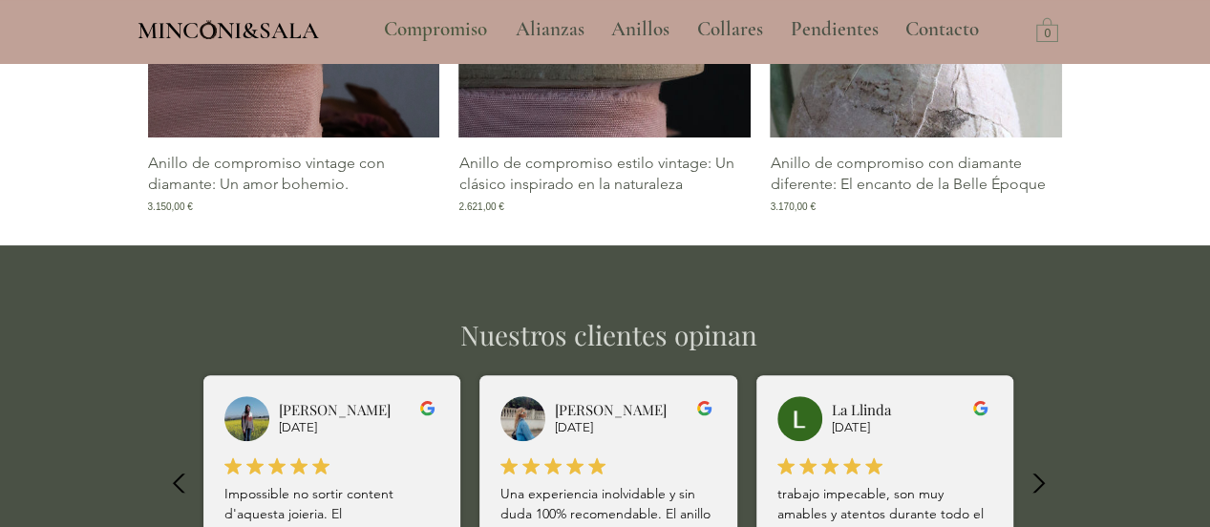
click at [203, 196] on p "Anillo de compromiso vintage con diamante: Un amor bohemio." at bounding box center [294, 174] width 292 height 43
click at [176, 214] on span "3.150,00 €" at bounding box center [170, 207] width 45 height 14
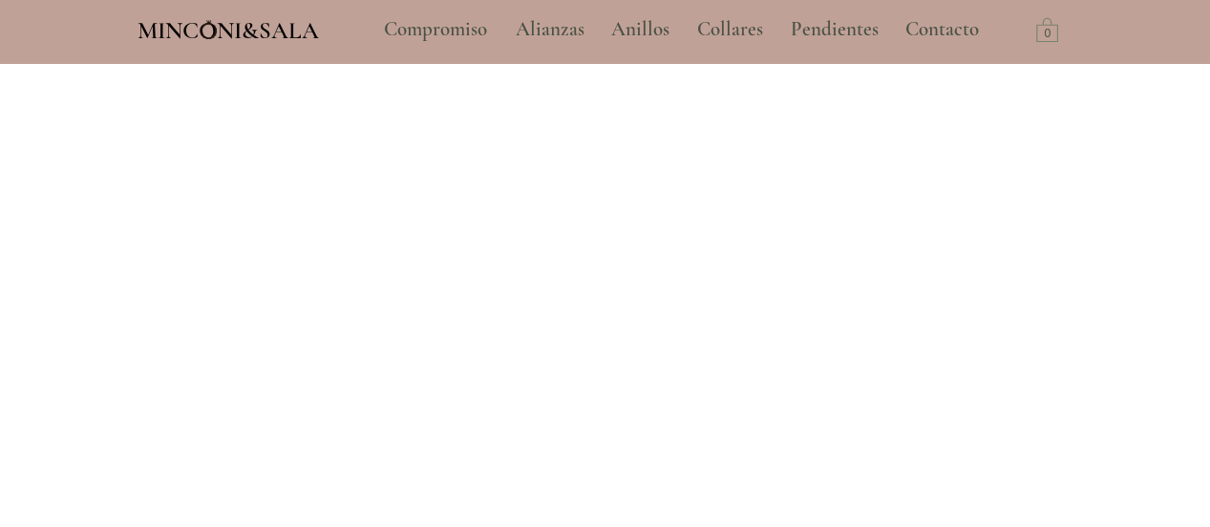
scroll to position [0, 0]
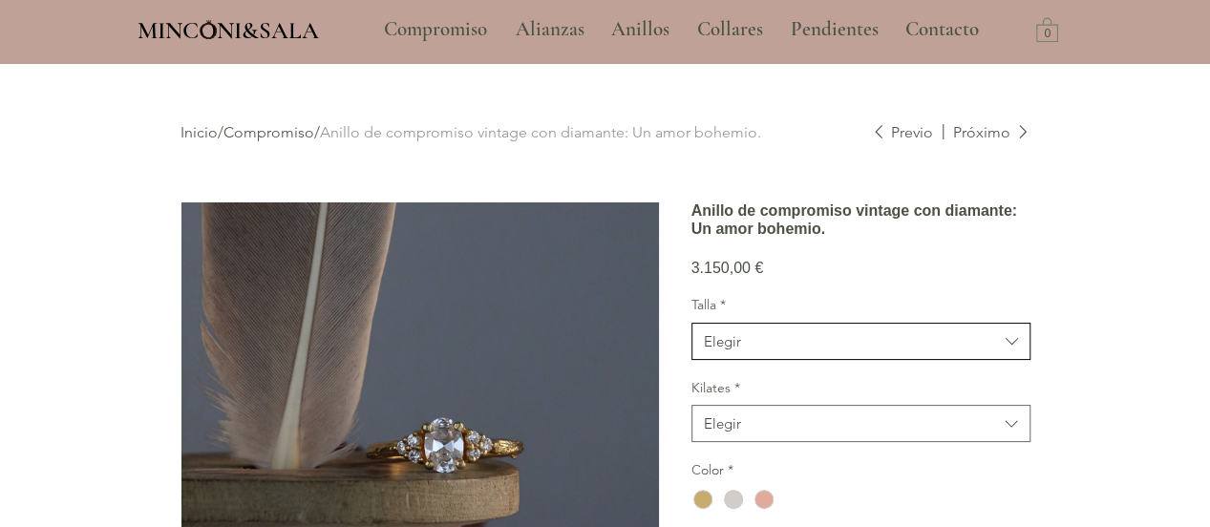
click at [795, 352] on span "Elegir" at bounding box center [851, 341] width 294 height 20
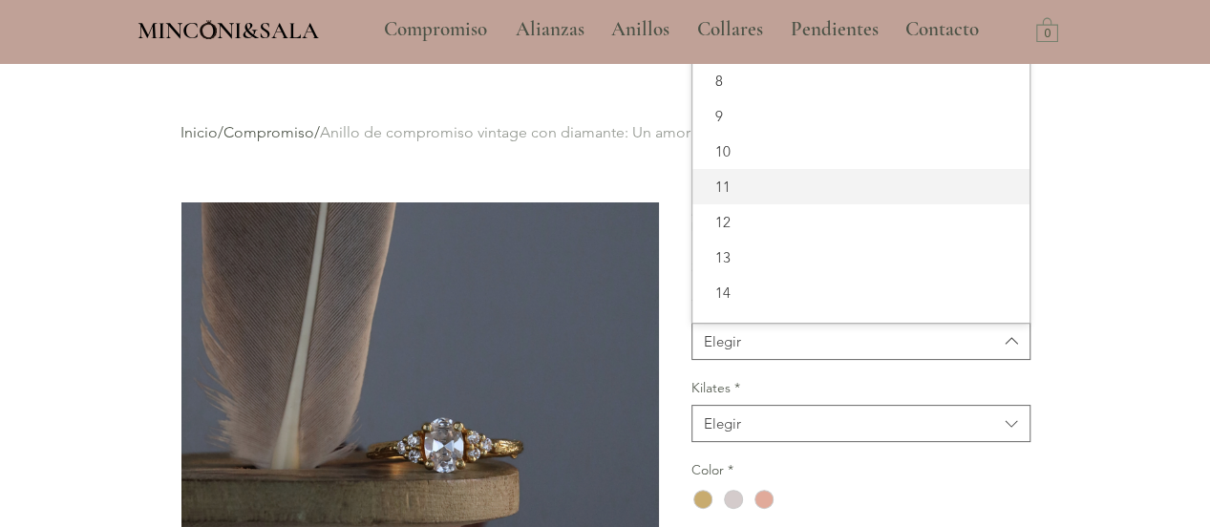
click at [757, 197] on span "11" at bounding box center [861, 187] width 314 height 20
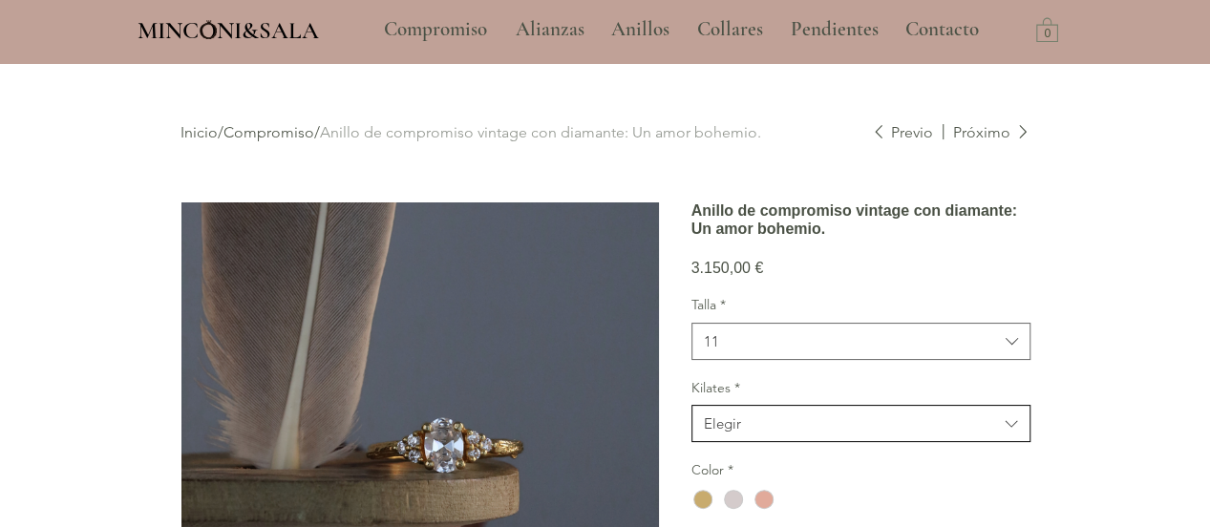
click at [746, 434] on span "Elegir" at bounding box center [851, 424] width 294 height 20
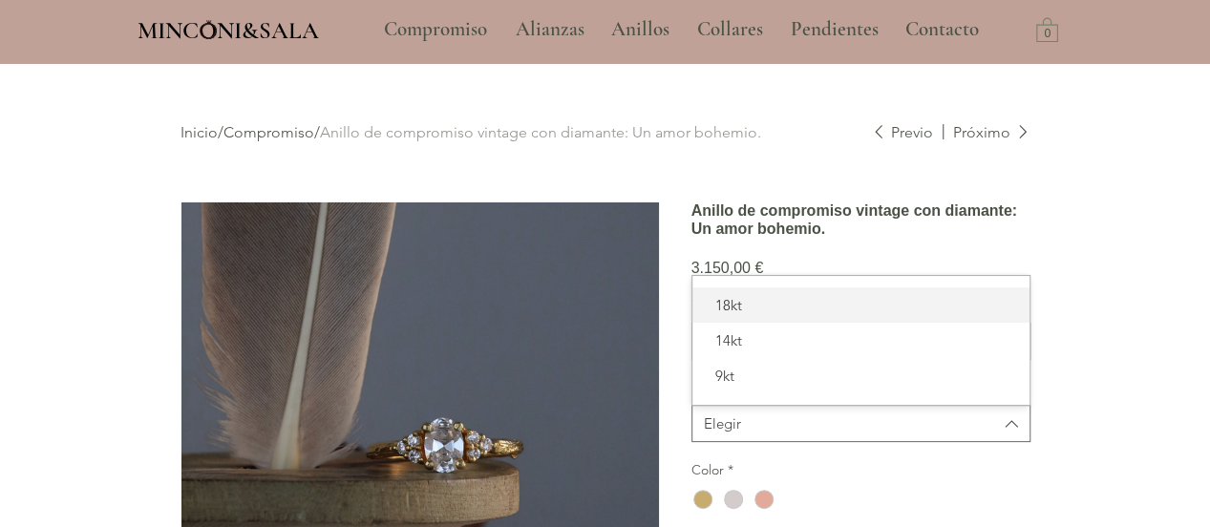
click at [726, 315] on span "18kt" at bounding box center [861, 305] width 314 height 20
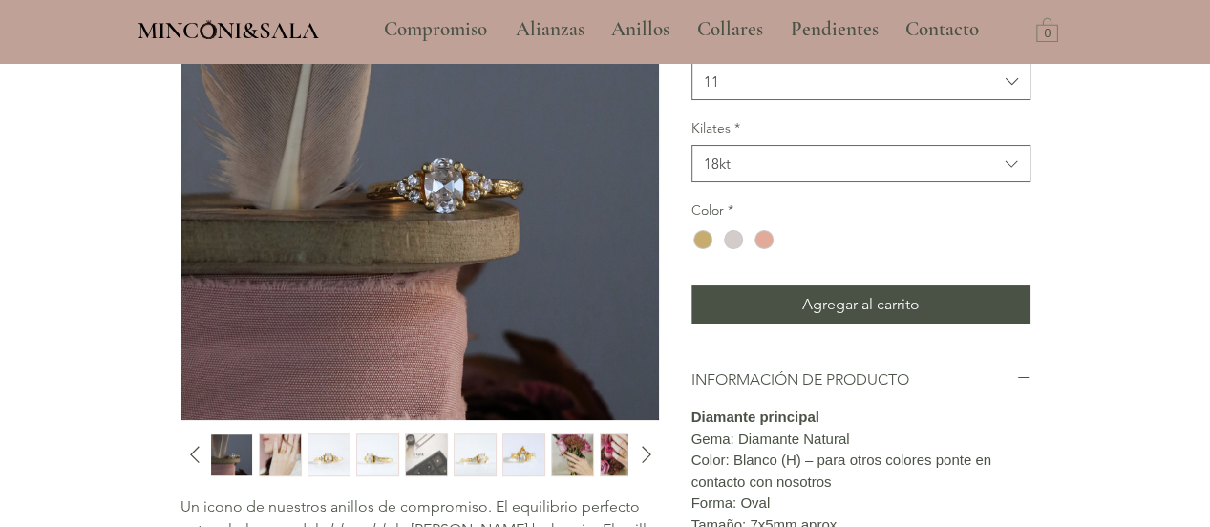
scroll to position [262, 0]
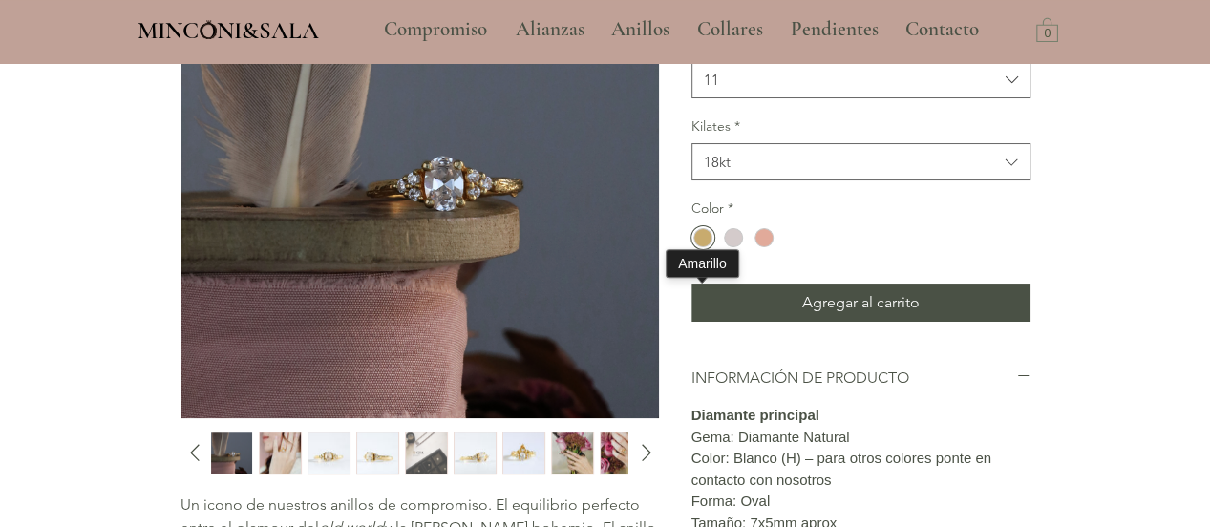
click at [701, 247] on div "main content" at bounding box center [703, 237] width 19 height 19
click at [907, 314] on span "Agregar al carrito" at bounding box center [861, 302] width 118 height 23
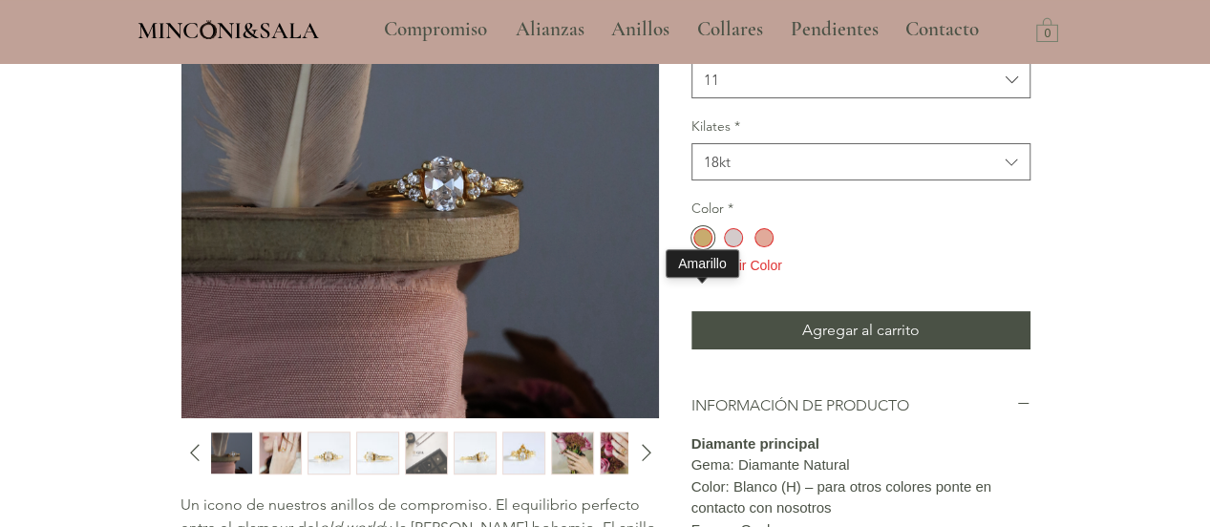
click at [699, 247] on div "main content" at bounding box center [703, 237] width 19 height 19
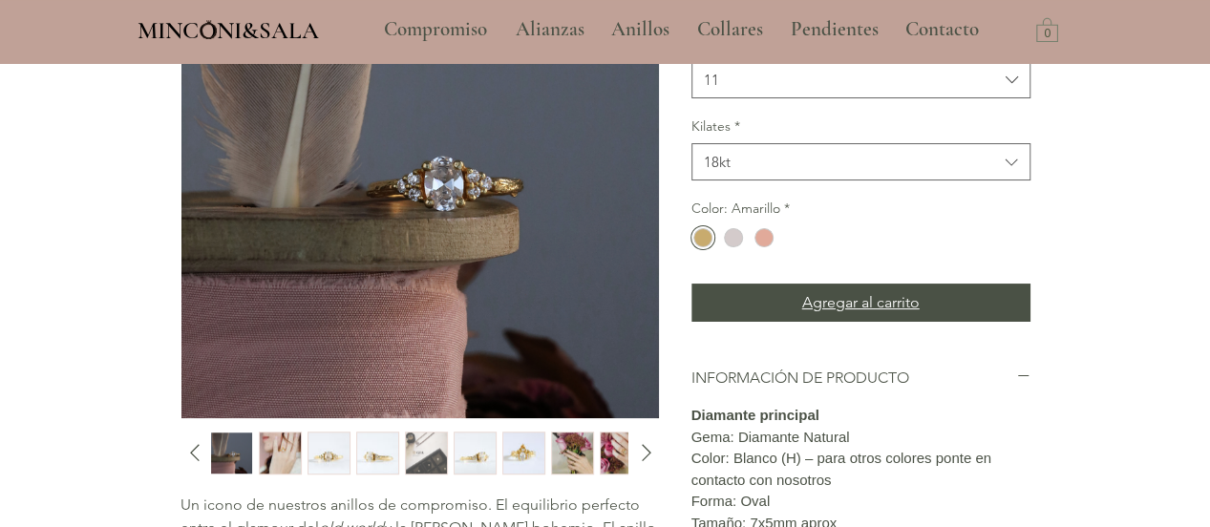
click at [782, 322] on button "Agregar al carrito" at bounding box center [861, 303] width 339 height 38
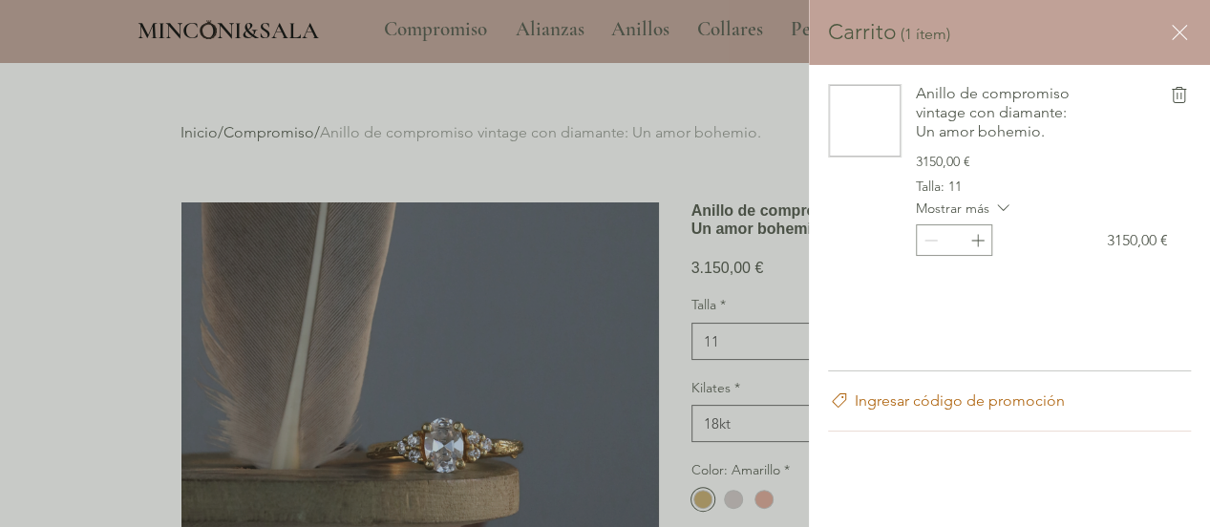
scroll to position [0, 0]
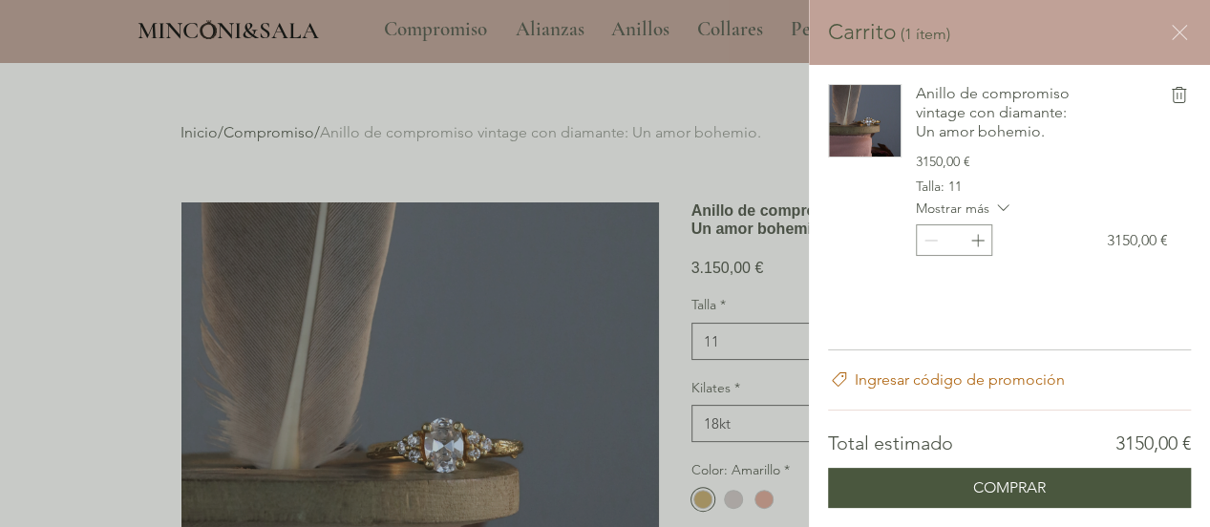
click at [1175, 32] on icon "Cerrar carrito" at bounding box center [1179, 32] width 23 height 23
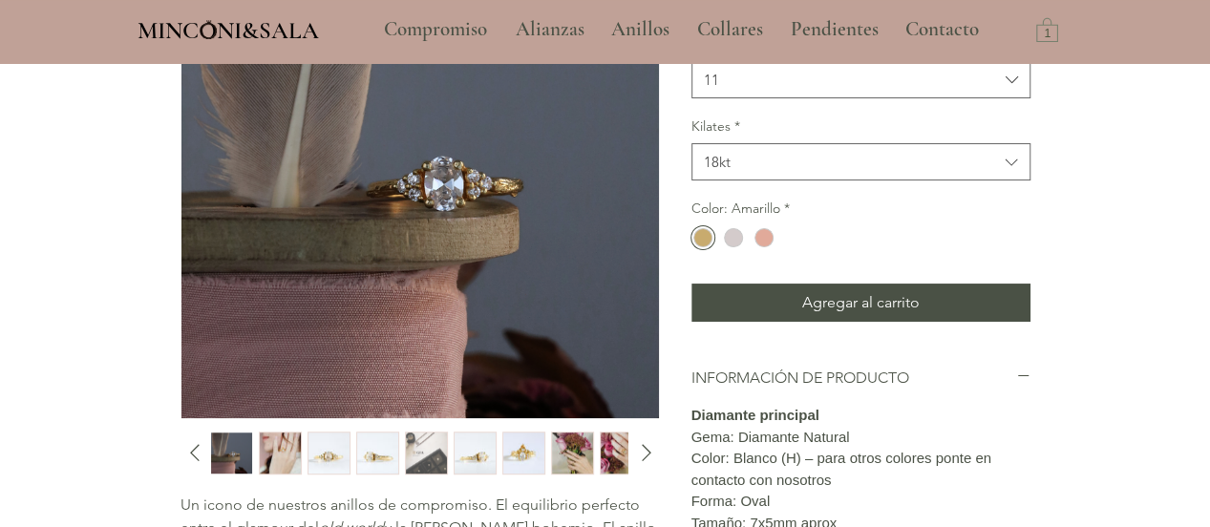
click at [466, 455] on img "6 / 13" at bounding box center [475, 454] width 41 height 42
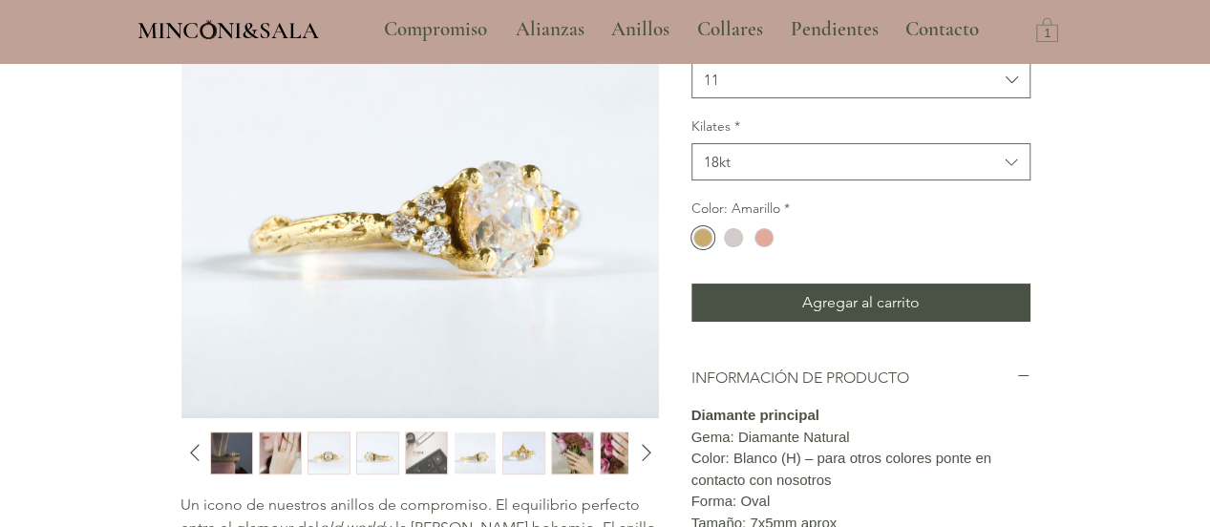
click at [536, 448] on img "7 / 13" at bounding box center [523, 454] width 41 height 42
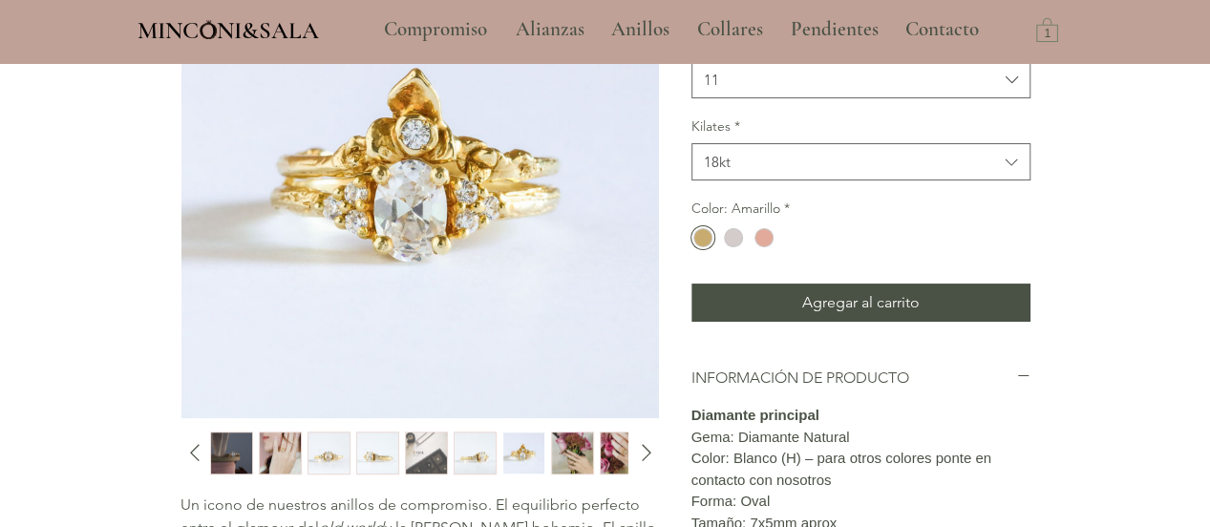
click at [366, 458] on img "4 / 13" at bounding box center [377, 454] width 41 height 42
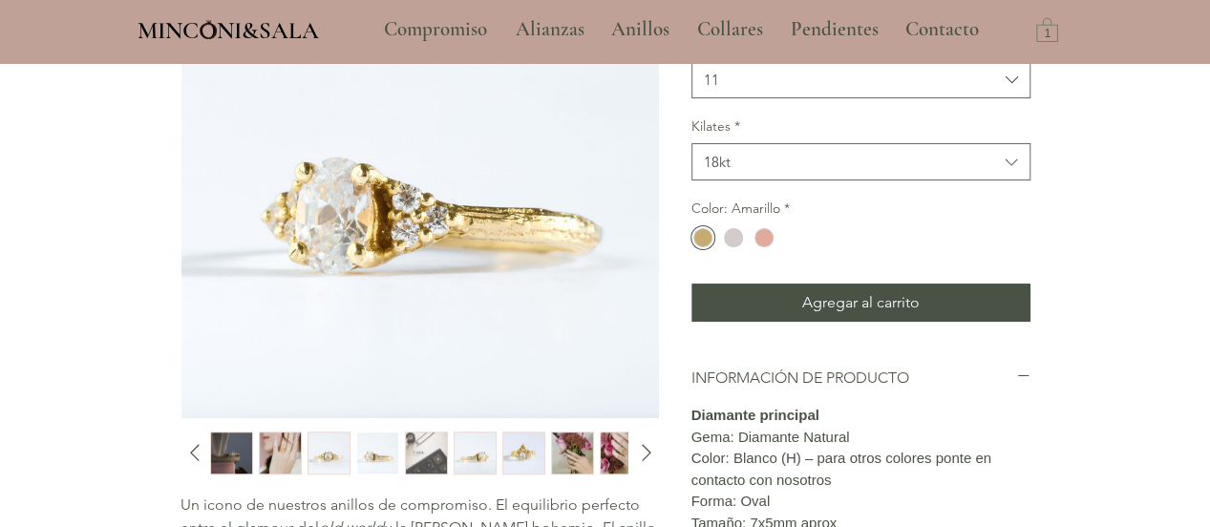
click at [327, 453] on img "3 / 13" at bounding box center [329, 454] width 41 height 42
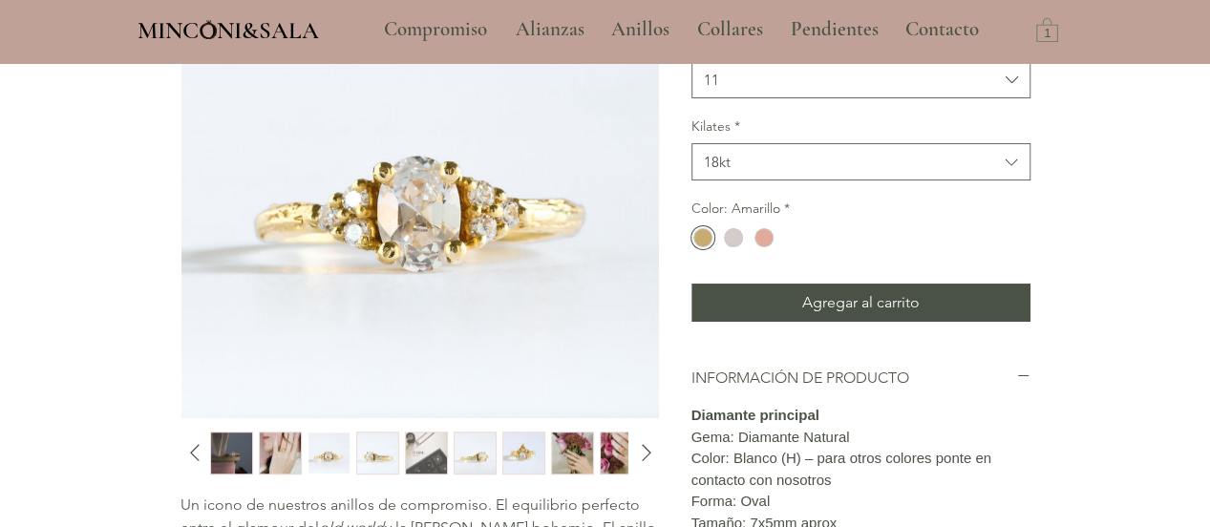
click at [279, 447] on img "2 / 13" at bounding box center [280, 454] width 41 height 42
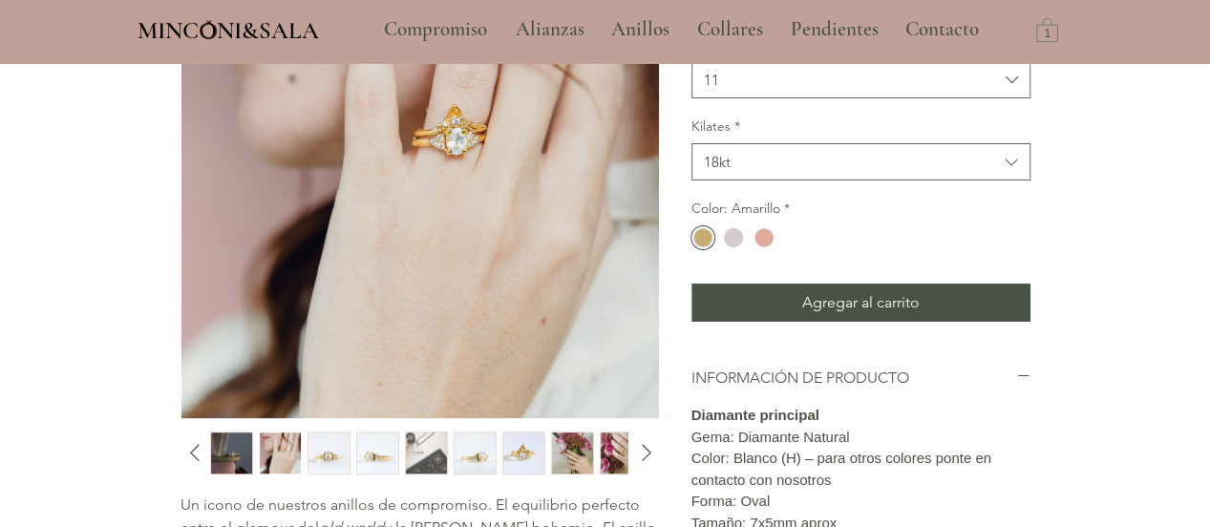
click at [233, 450] on img "1 / 13" at bounding box center [231, 454] width 41 height 42
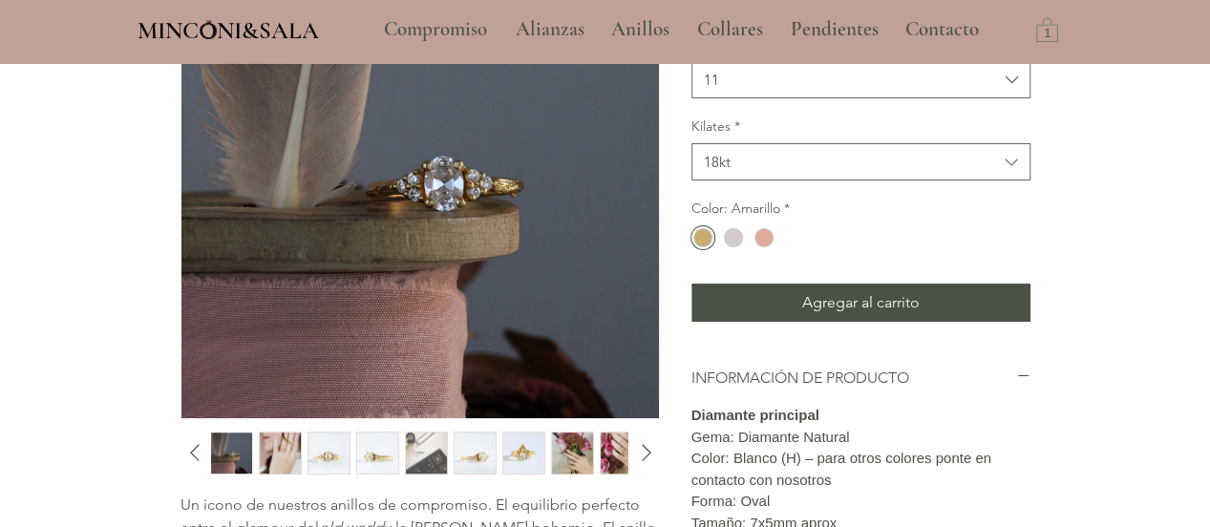
click at [604, 445] on img "9 / 13" at bounding box center [621, 454] width 41 height 42
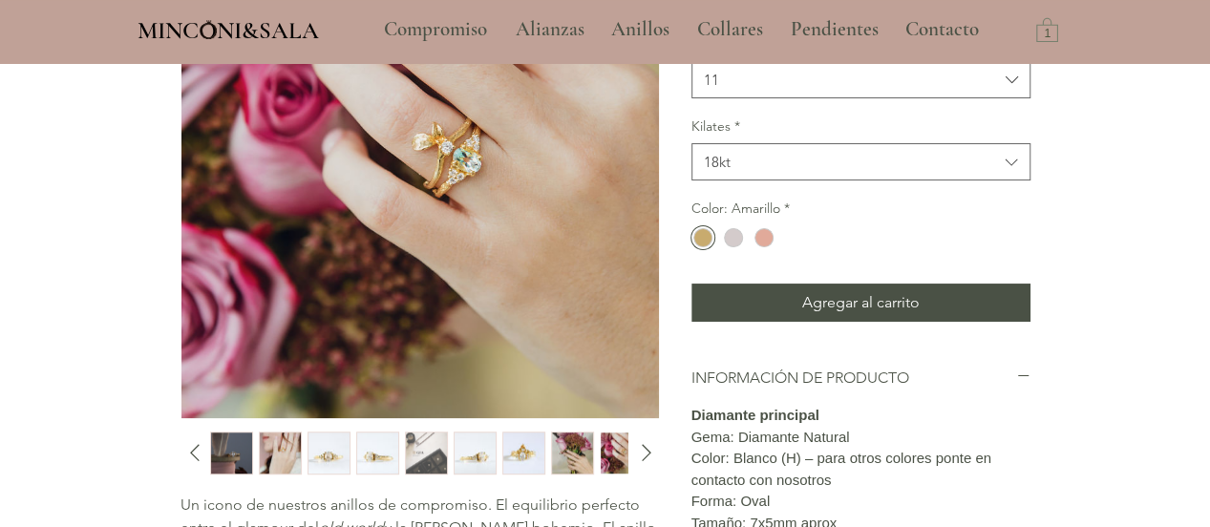
click at [571, 450] on img "8 / 13" at bounding box center [572, 454] width 41 height 42
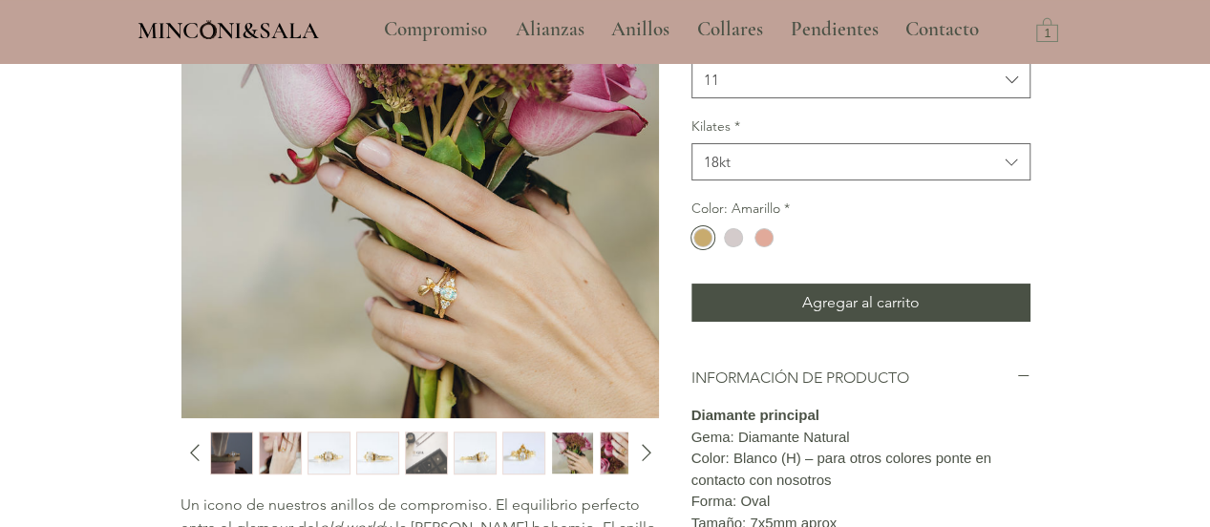
click at [528, 451] on img "7 / 13" at bounding box center [523, 454] width 41 height 42
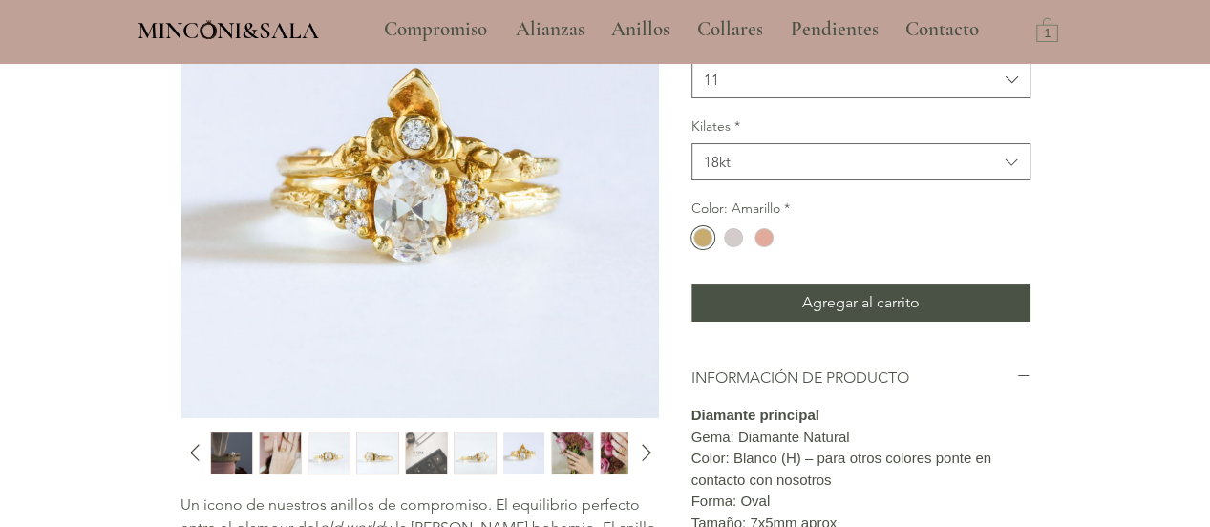
click at [470, 454] on img "6 / 13" at bounding box center [475, 454] width 41 height 42
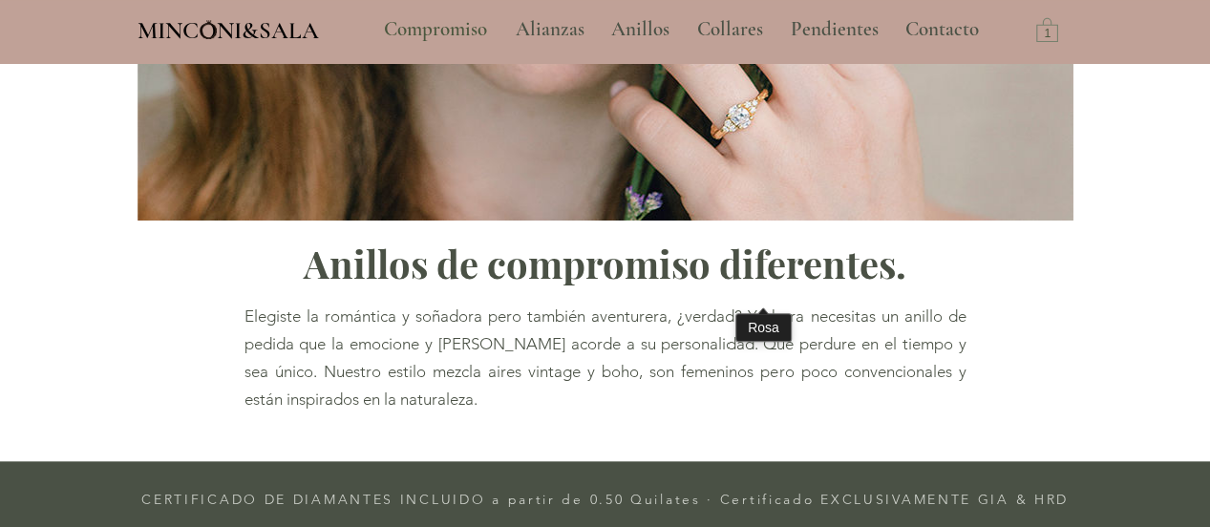
type input "**********"
select select "**********"
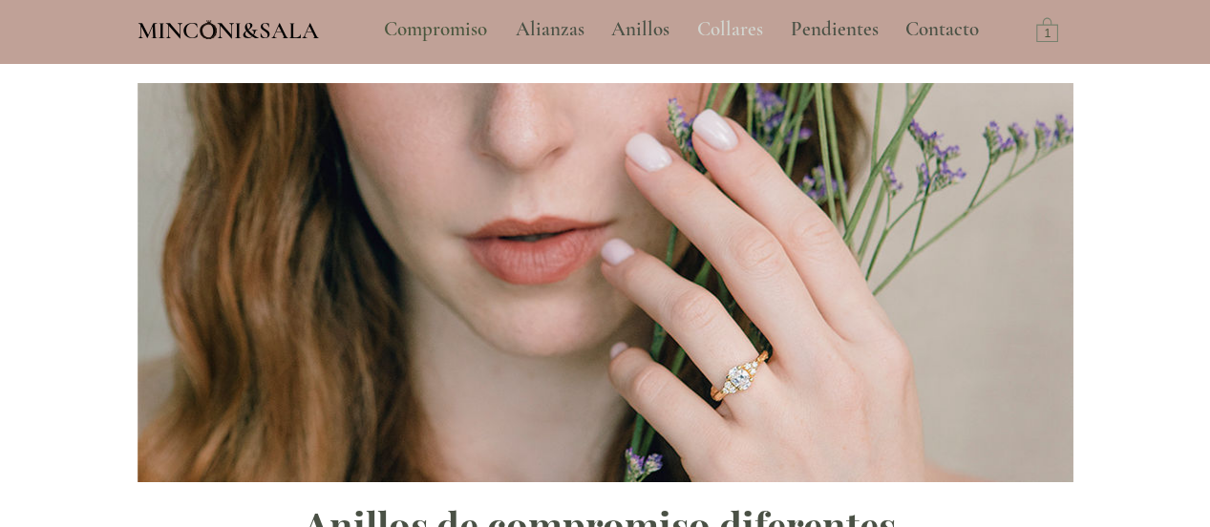
click at [700, 28] on p "Collares" at bounding box center [730, 30] width 85 height 48
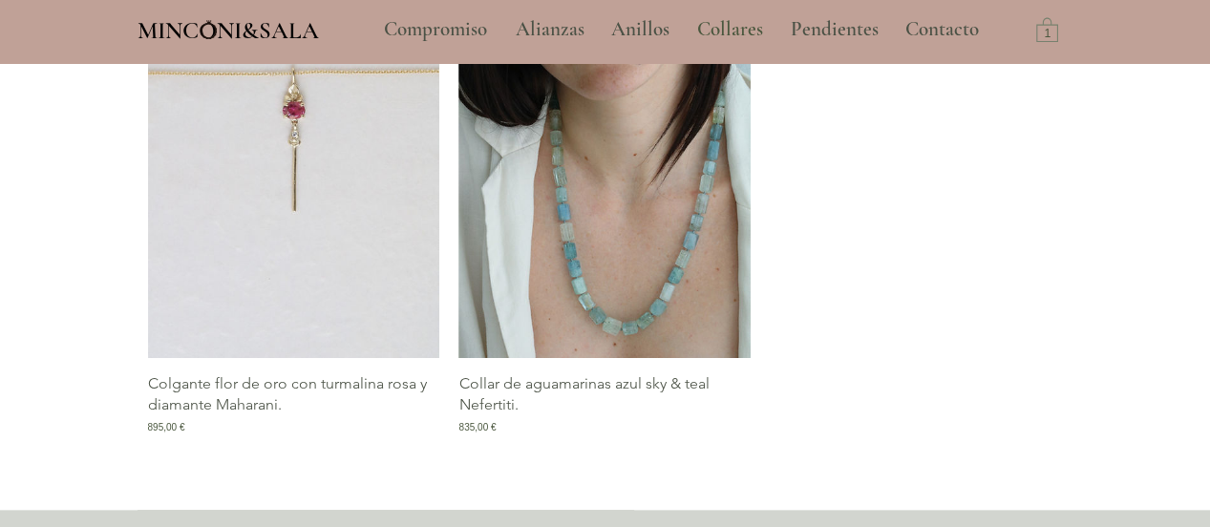
scroll to position [3550, 0]
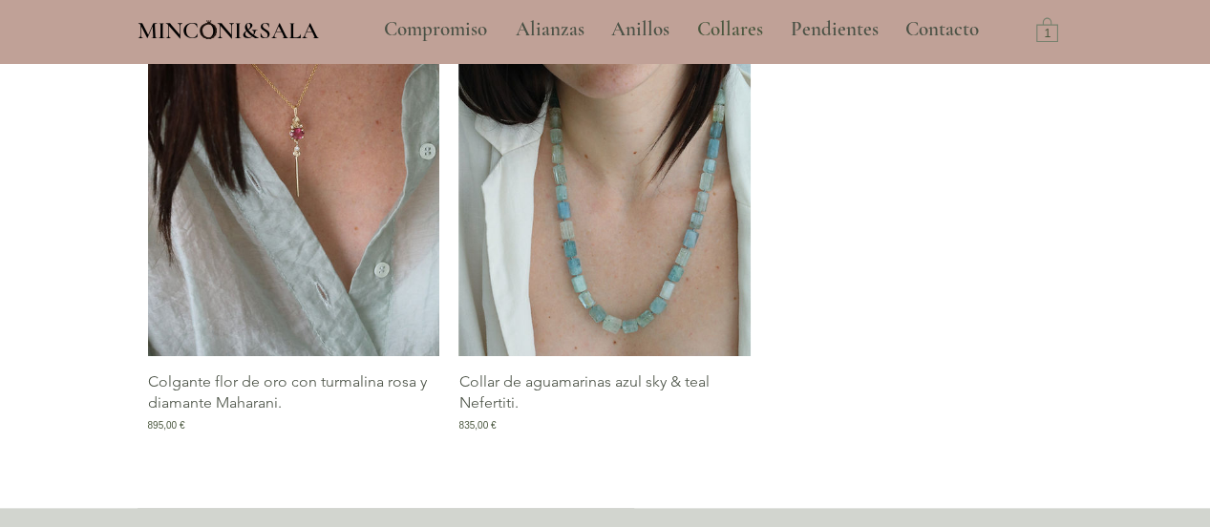
click at [338, 216] on img "Galería de Colgante flor de oro con turmalina rosa y diamante Maharani." at bounding box center [294, 137] width 292 height 438
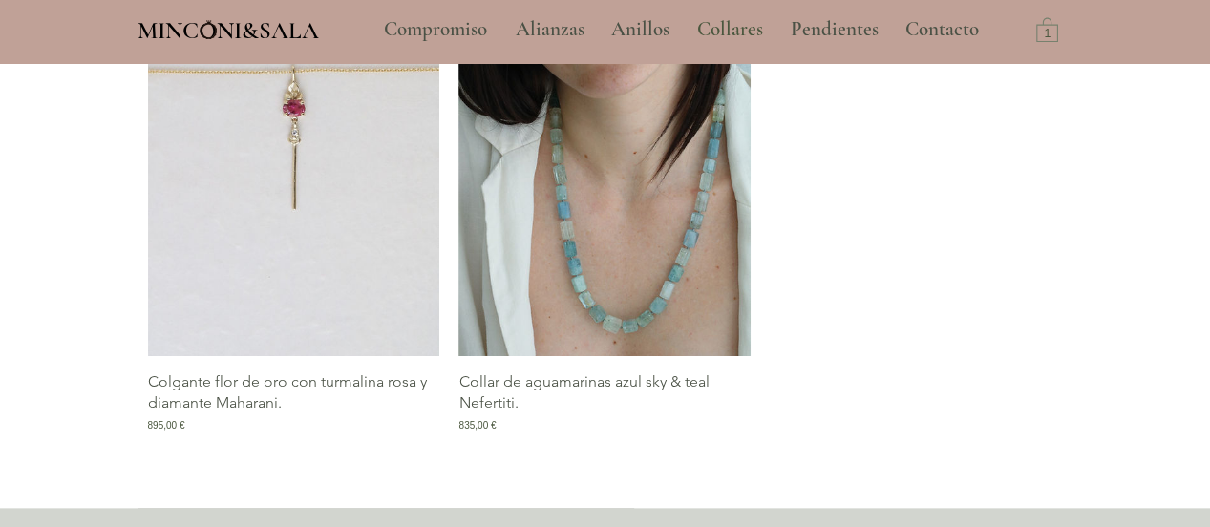
click at [251, 415] on p "Colgante flor de oro con turmalina rosa y diamante Maharani." at bounding box center [294, 393] width 292 height 43
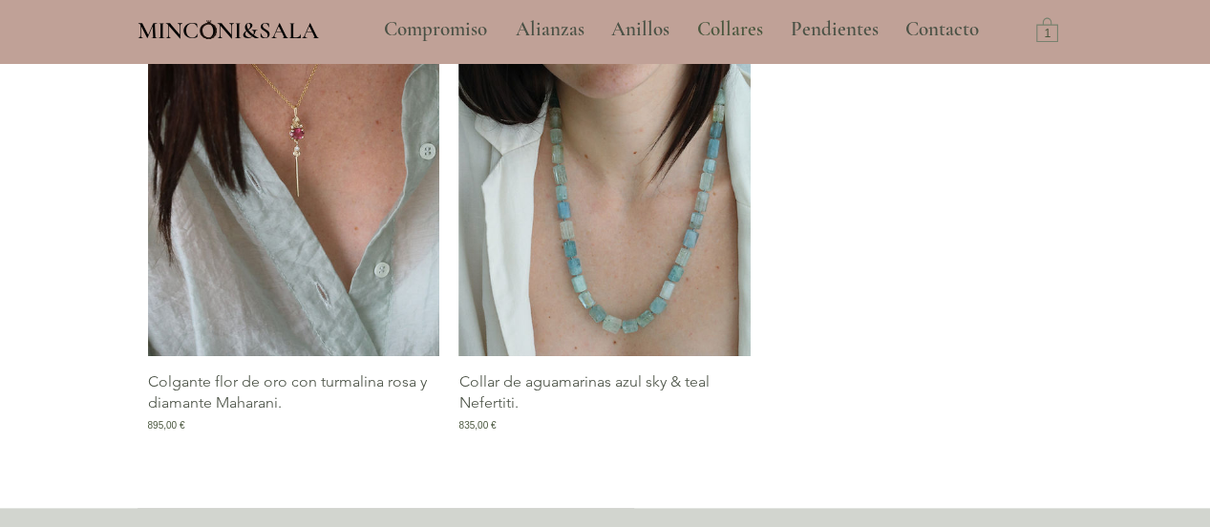
click at [334, 255] on img "Galería de Colgante flor de oro con turmalina rosa y diamante Maharani." at bounding box center [294, 137] width 292 height 438
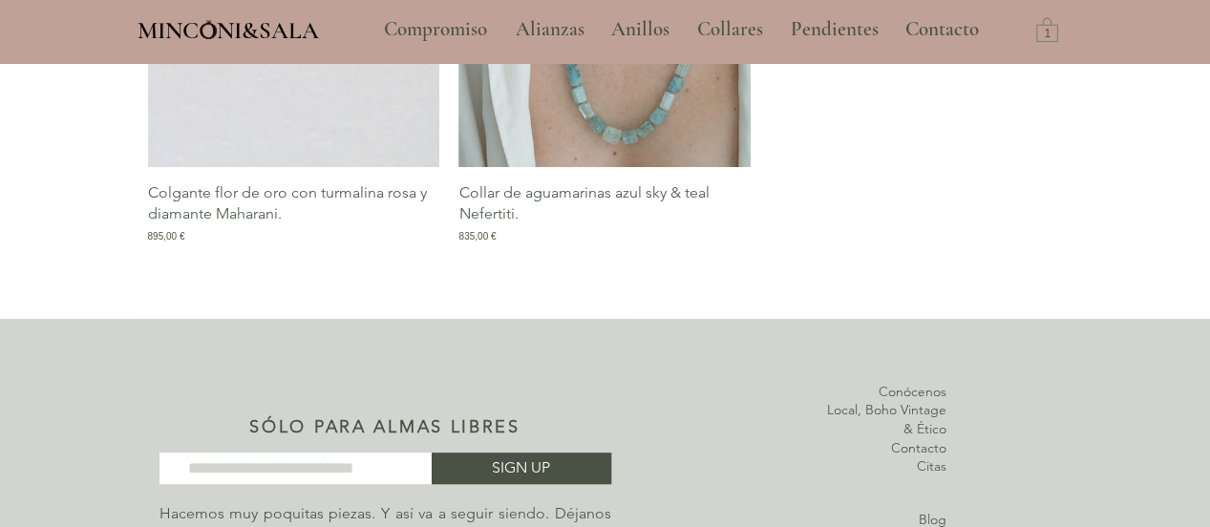
click at [183, 244] on span "895,00 €" at bounding box center [166, 236] width 37 height 14
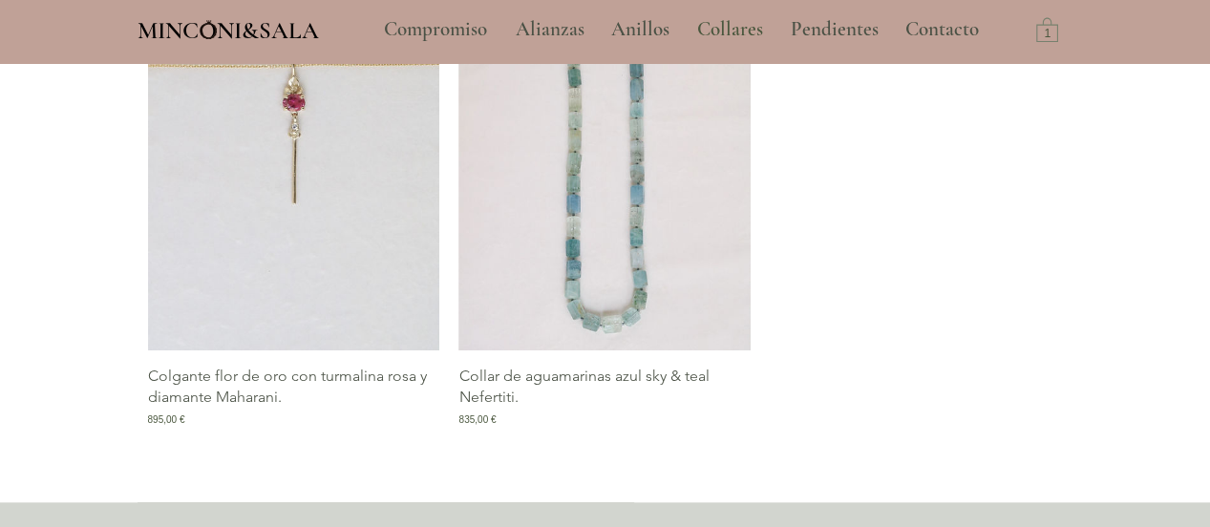
scroll to position [3548, 0]
